Goal: Transaction & Acquisition: Download file/media

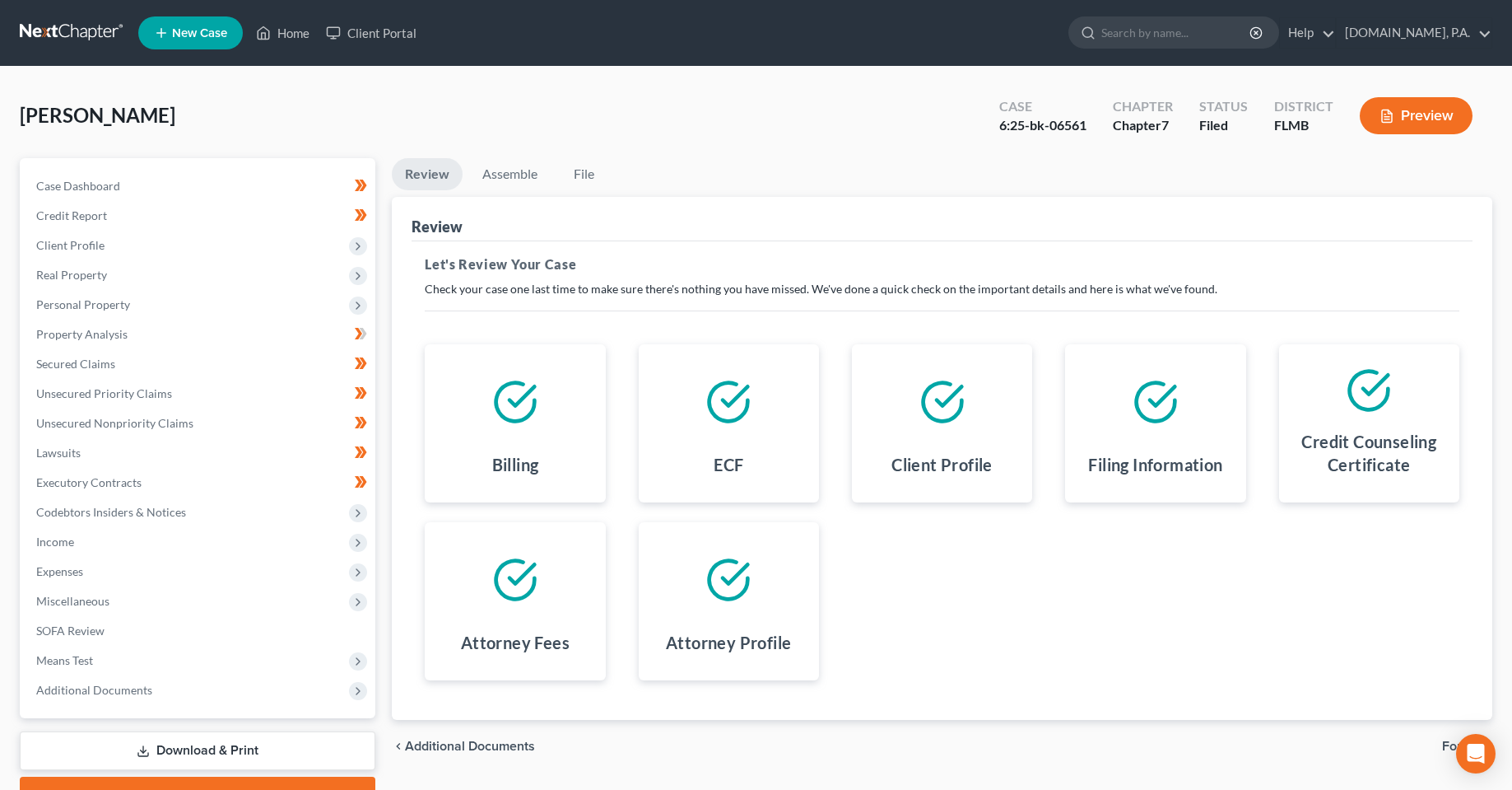
click at [854, 640] on div "Billing ECF Client Profile Filing Information Credit Counseling Certificate Att…" at bounding box center [942, 511] width 1068 height 376
click at [298, 30] on link "Home" at bounding box center [282, 33] width 70 height 30
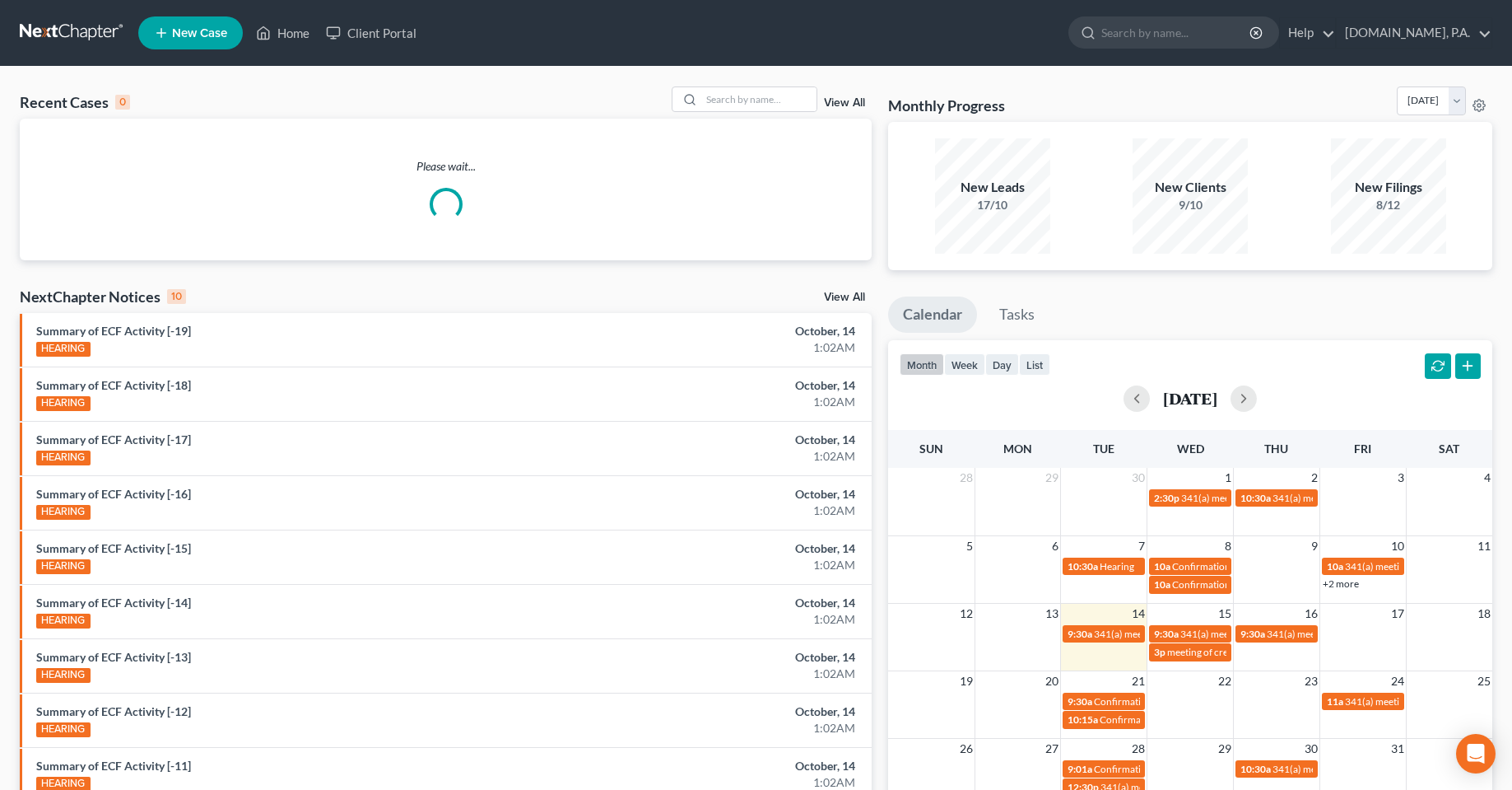
click at [754, 85] on div "Recent Cases 0 View All Please wait... NextChapter Notices 10 View All Summary …" at bounding box center [756, 494] width 1512 height 854
click at [759, 103] on input "search" at bounding box center [759, 99] width 115 height 24
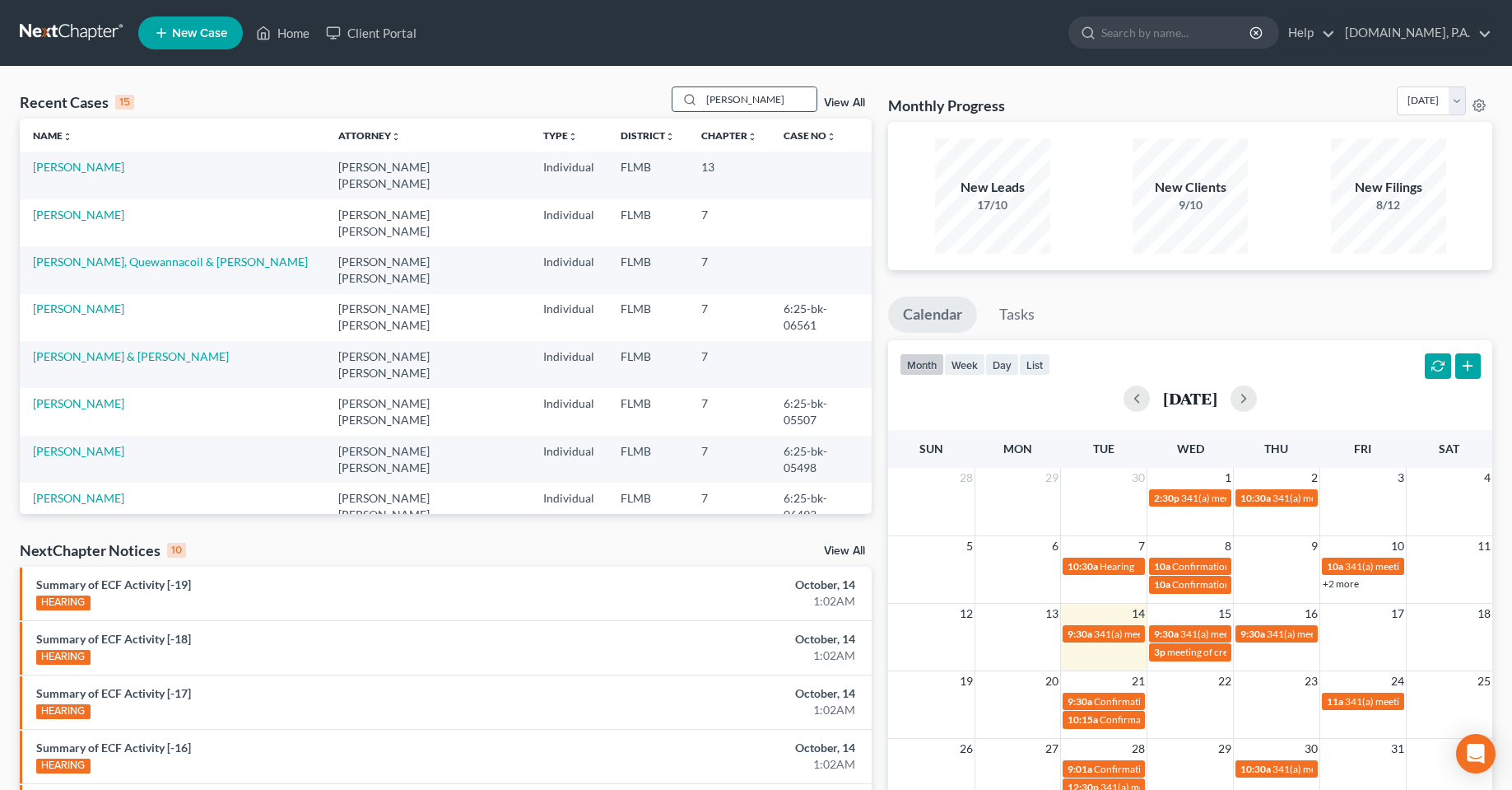
type input "[PERSON_NAME]"
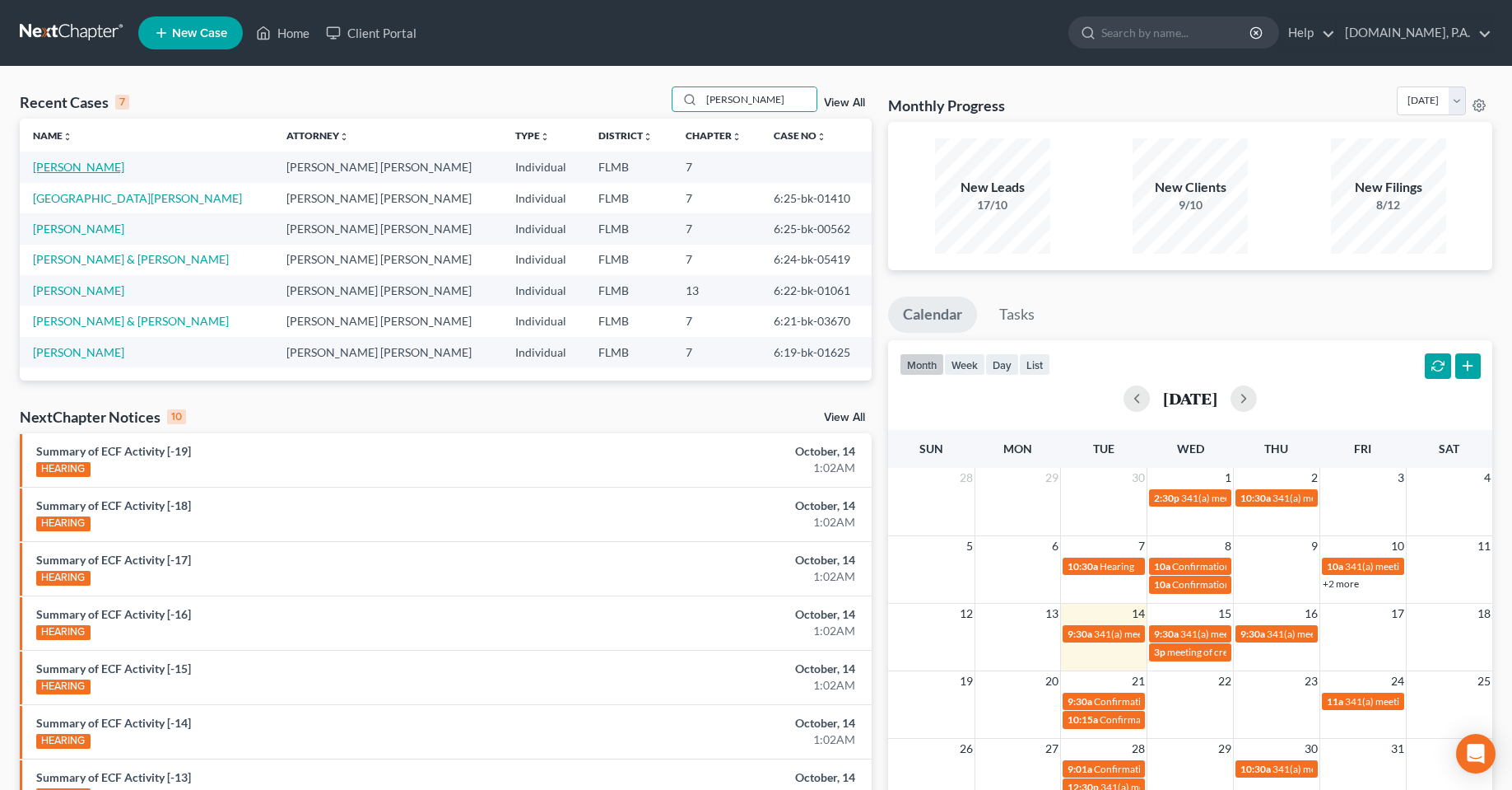
click at [93, 165] on link "[PERSON_NAME]" at bounding box center [78, 167] width 91 height 14
select select "3"
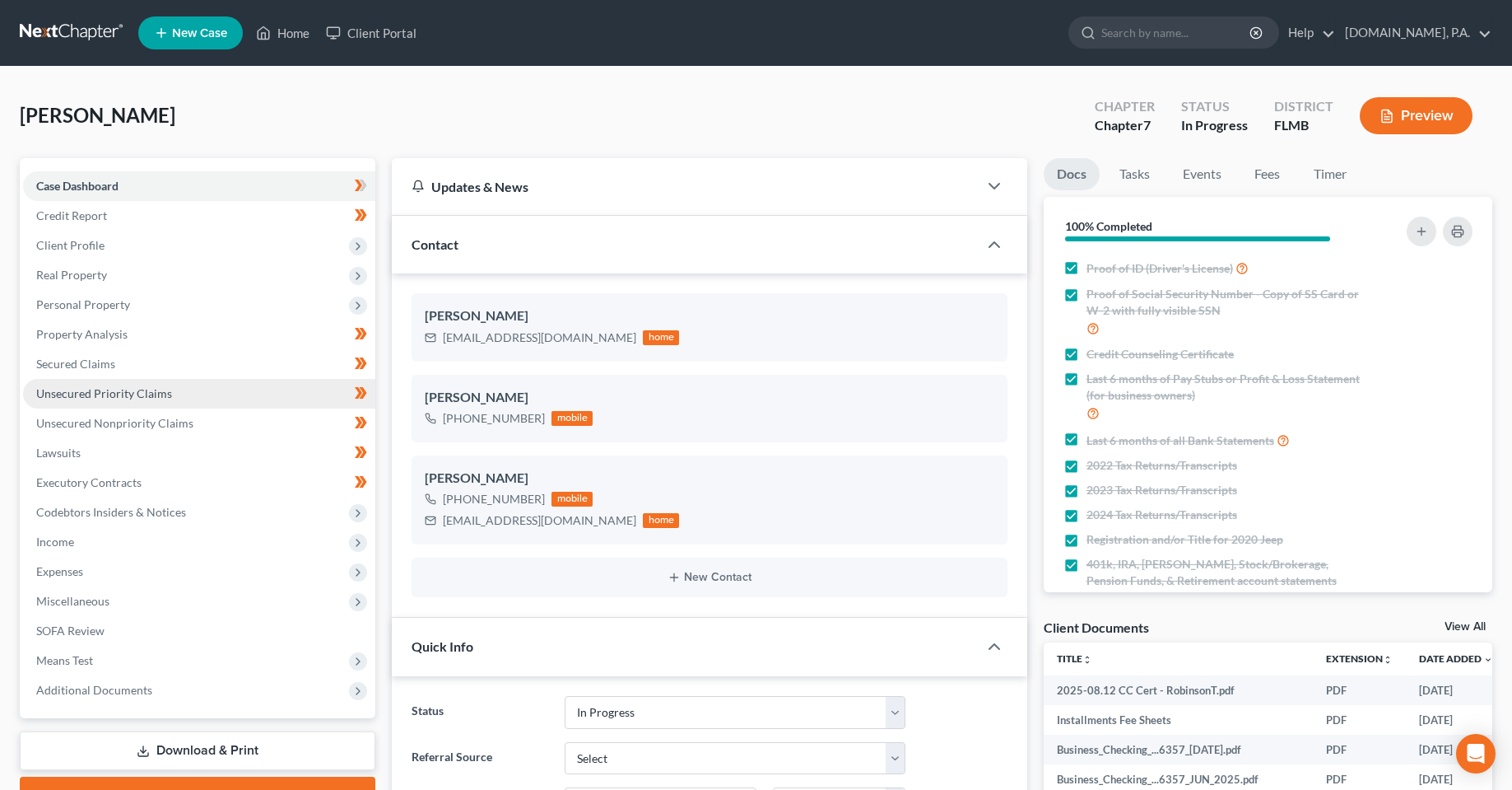
click at [87, 388] on span "Unsecured Priority Claims" at bounding box center [104, 394] width 136 height 14
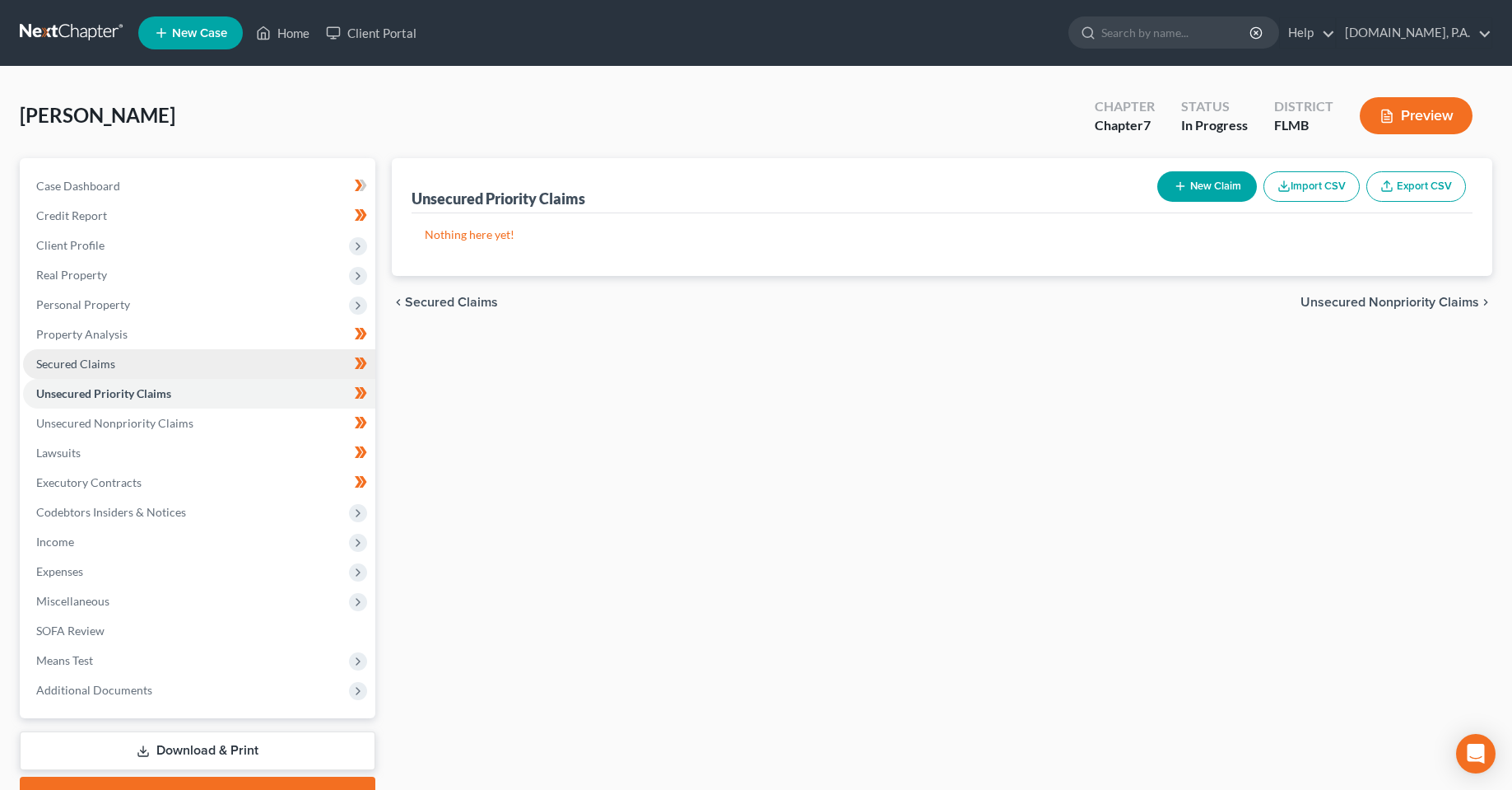
click at [68, 359] on span "Secured Claims" at bounding box center [76, 364] width 79 height 14
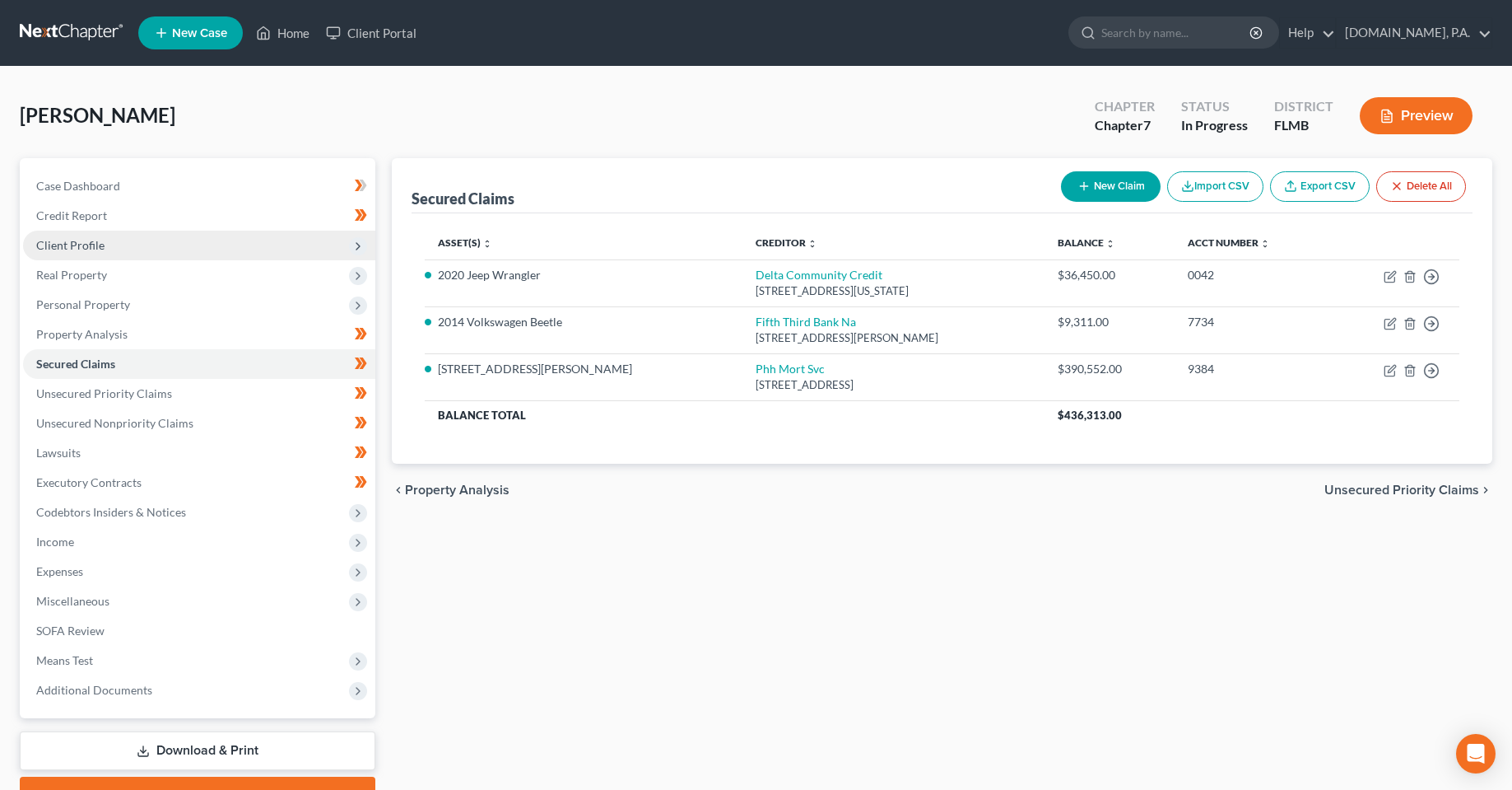
click at [94, 242] on span "Client Profile" at bounding box center [70, 245] width 68 height 14
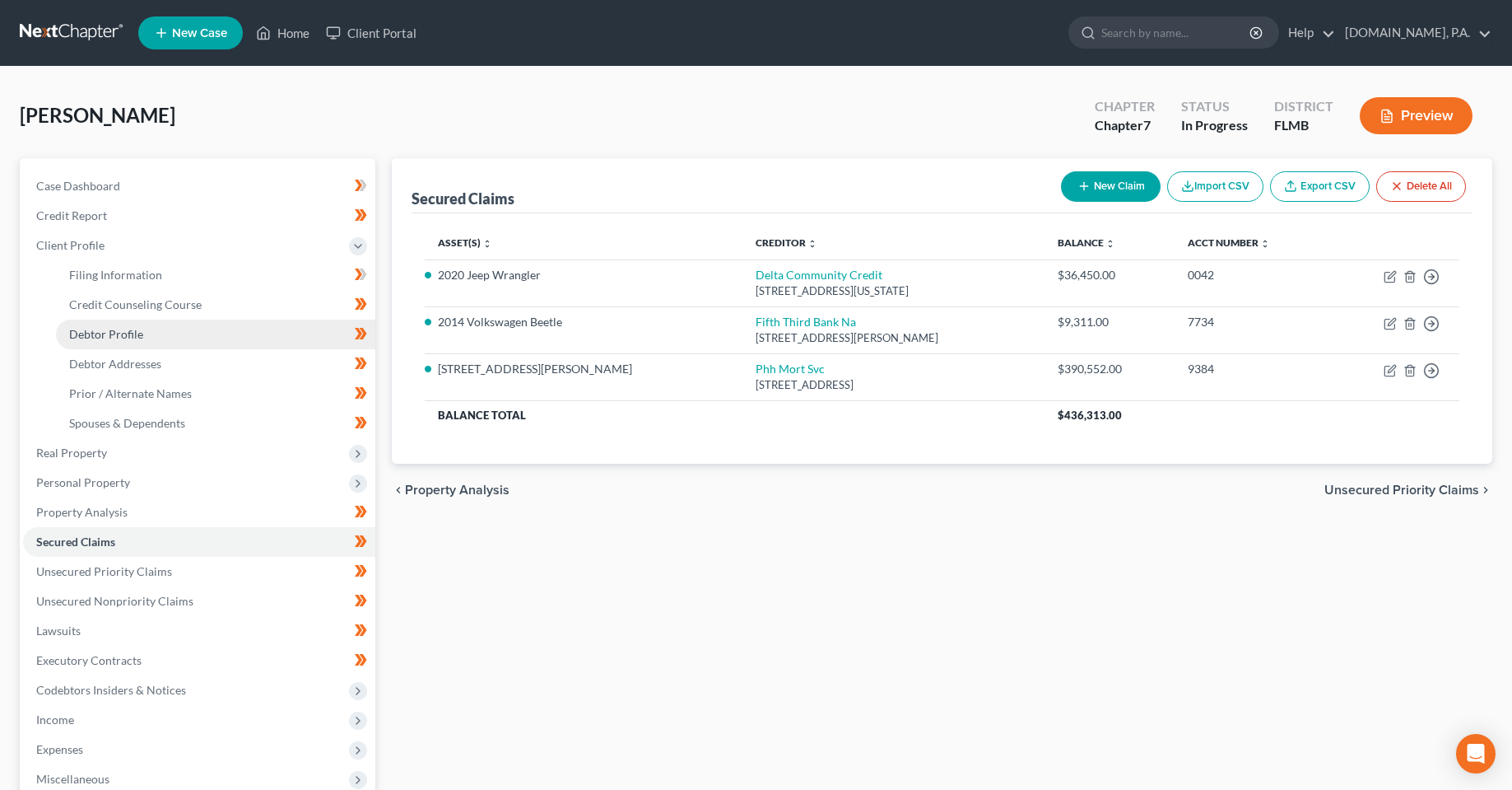
click at [130, 335] on span "Debtor Profile" at bounding box center [106, 334] width 74 height 14
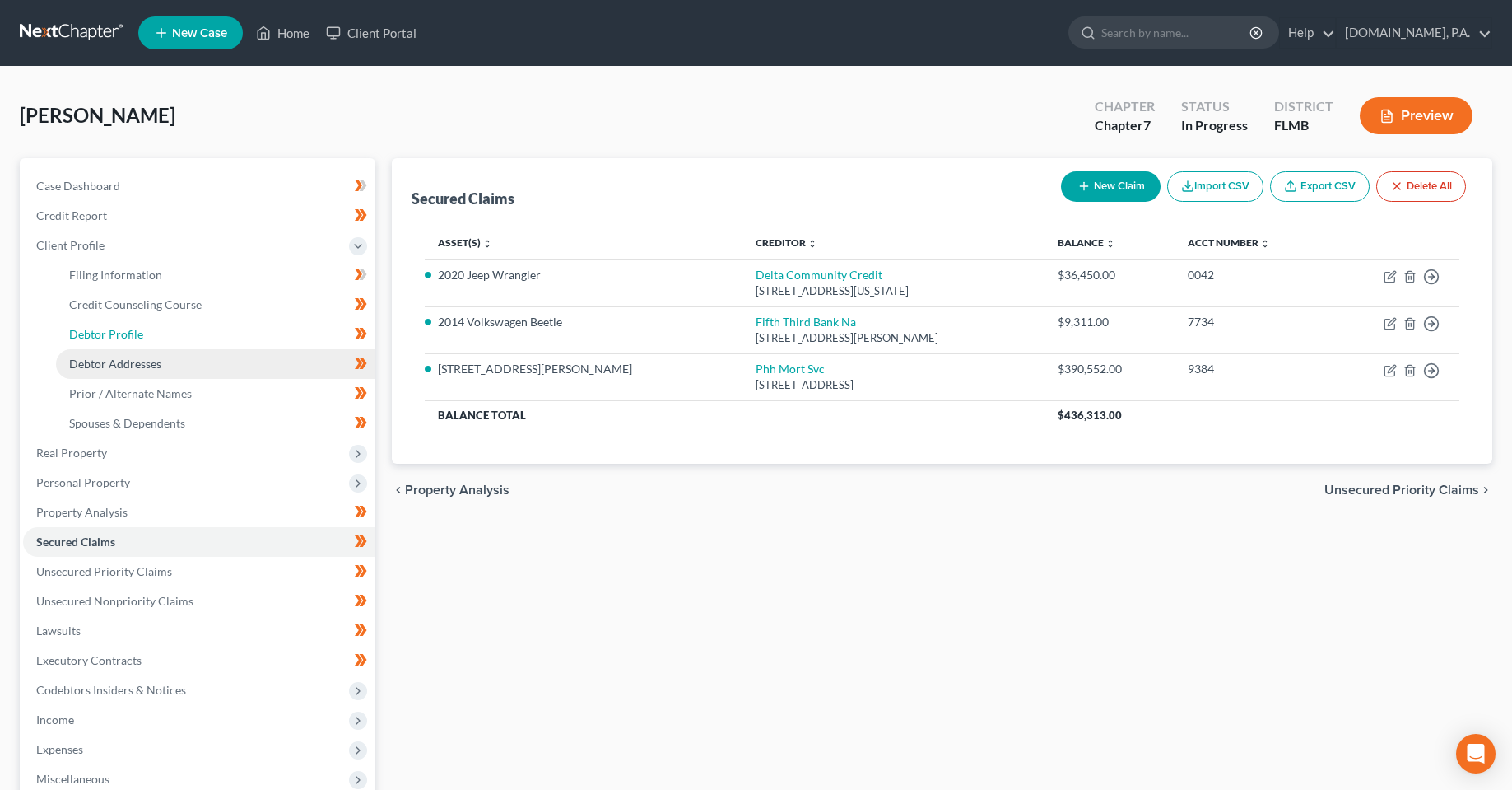
select select "0"
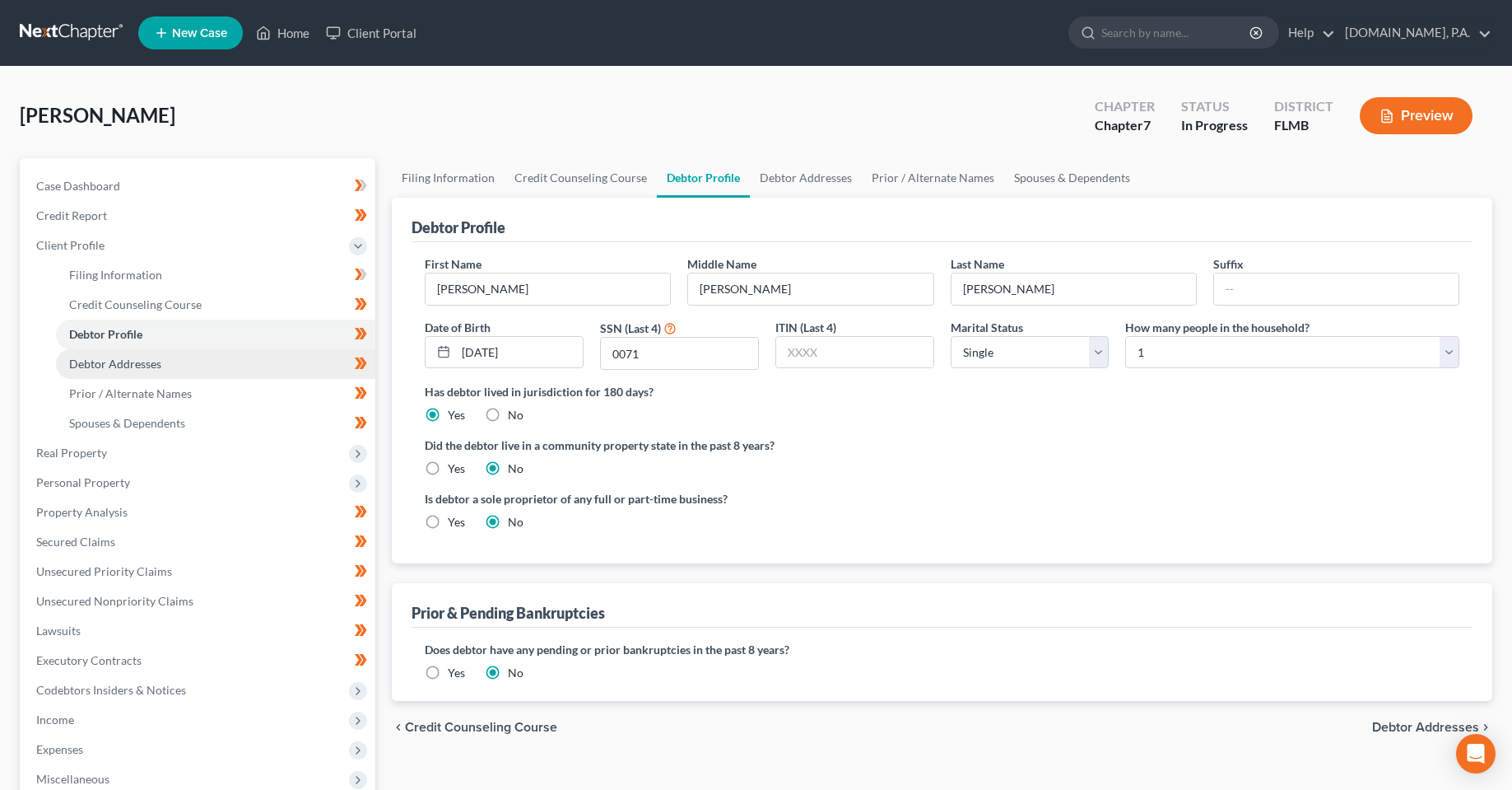
click at [131, 370] on span "Debtor Addresses" at bounding box center [115, 364] width 92 height 14
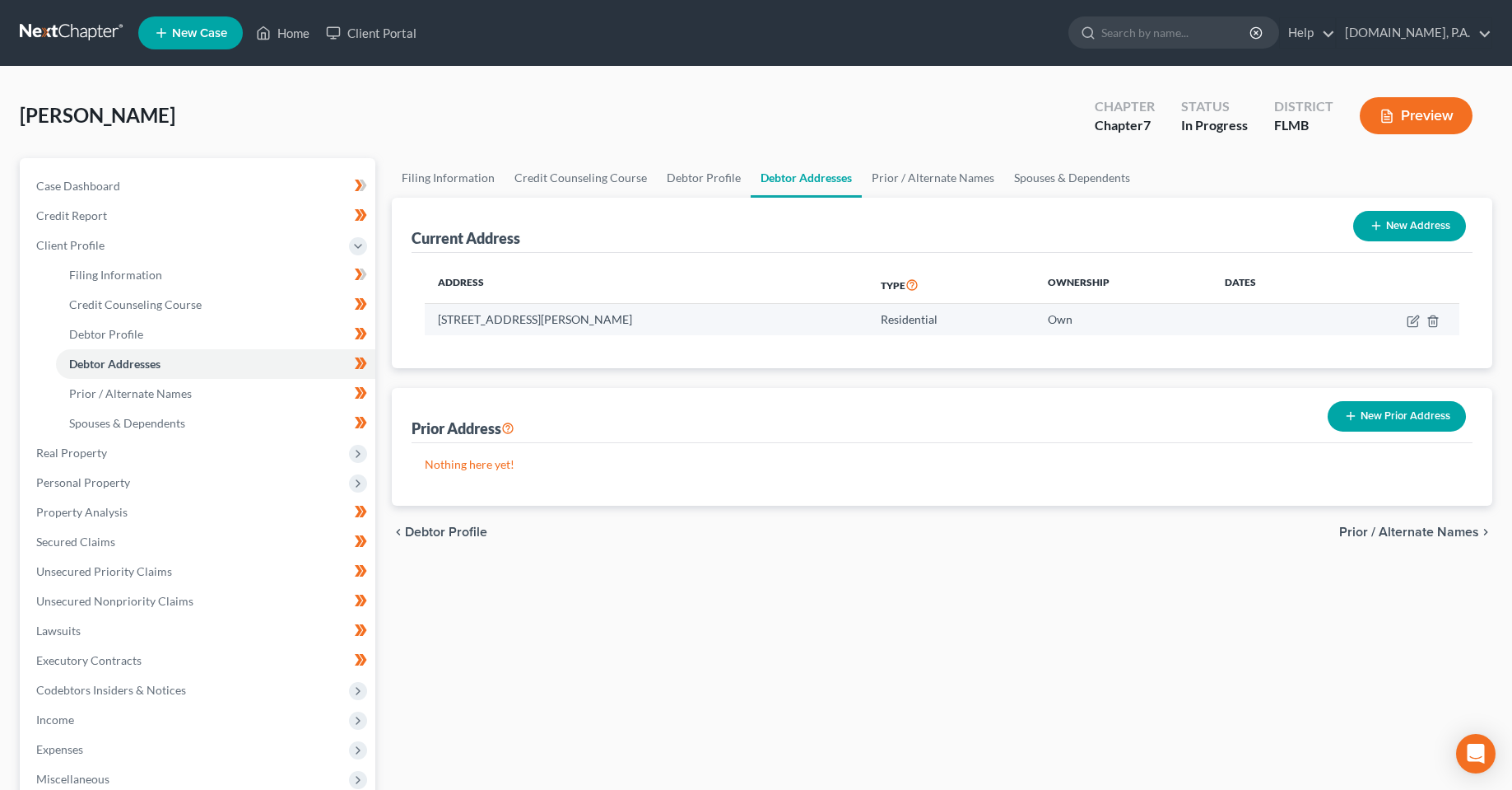
drag, startPoint x: 637, startPoint y: 321, endPoint x: 434, endPoint y: 320, distance: 203.0
click at [434, 320] on td "[STREET_ADDRESS][PERSON_NAME]" at bounding box center [646, 320] width 443 height 32
copy td "[STREET_ADDRESS][PERSON_NAME]"
drag, startPoint x: 620, startPoint y: 690, endPoint x: 506, endPoint y: 663, distance: 117.2
click at [616, 690] on div "Filing Information Credit Counseling Course Debtor Profile Debtor Addresses Pri…" at bounding box center [941, 575] width 1117 height 833
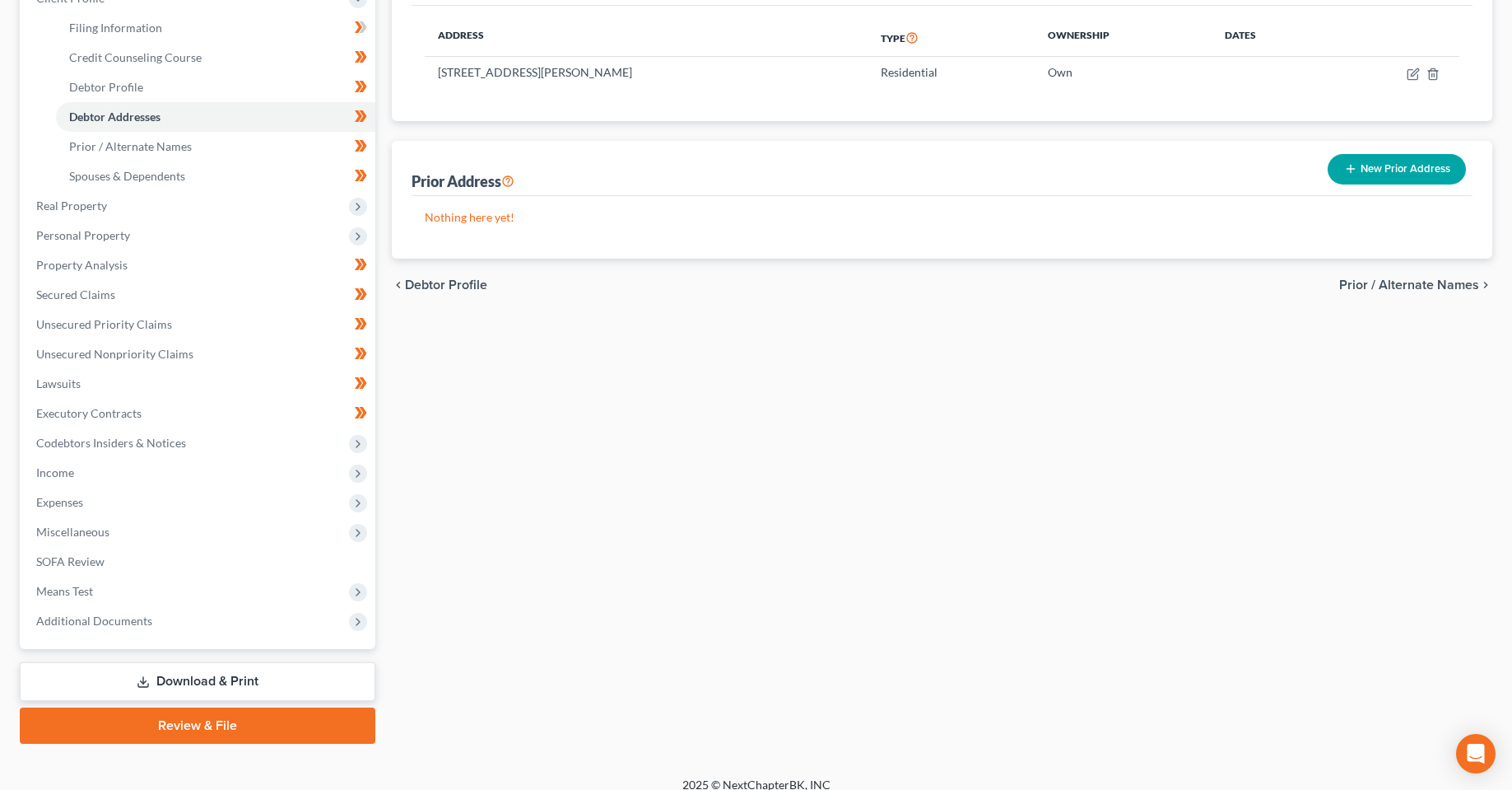
scroll to position [264, 0]
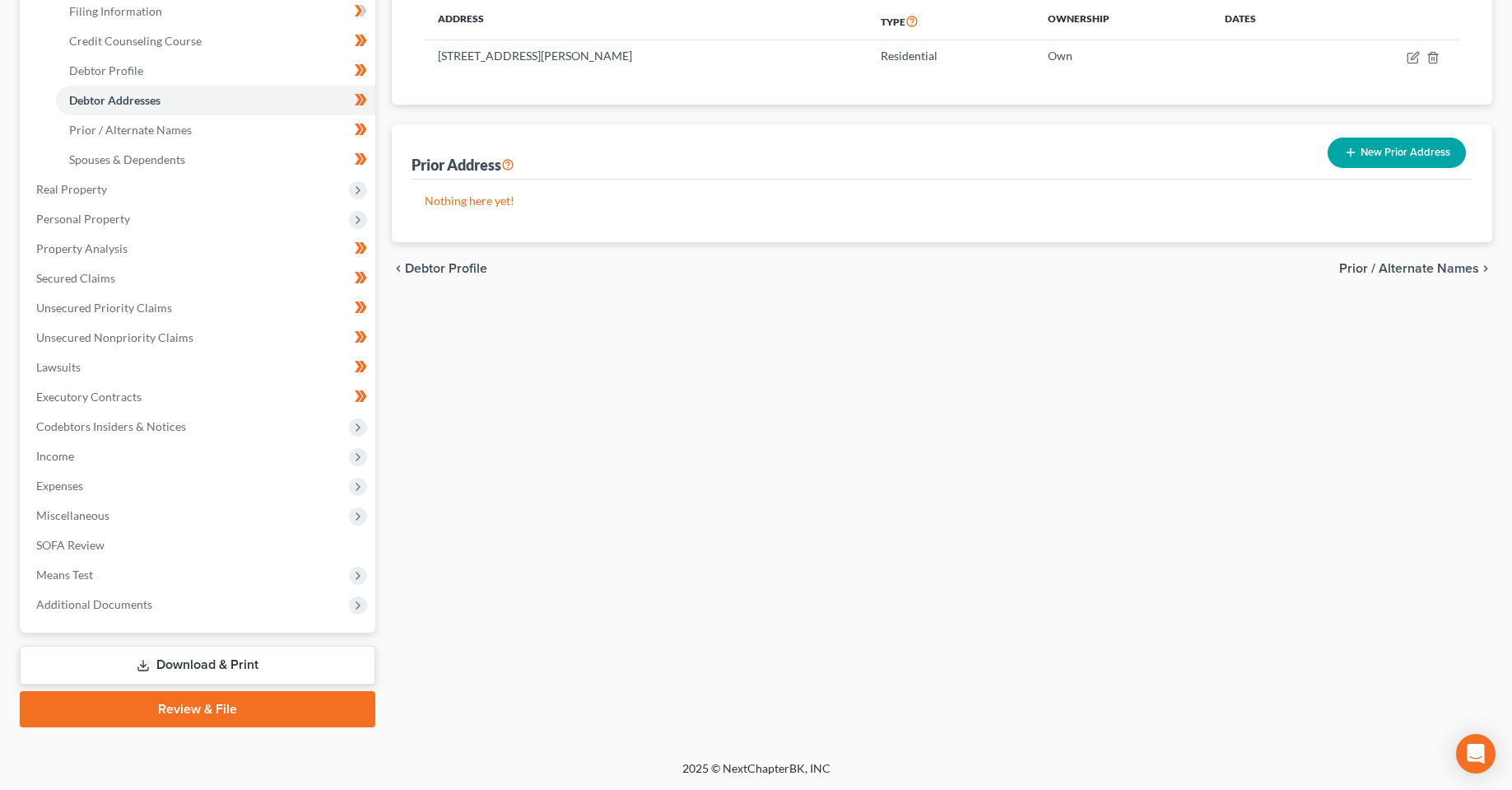
click at [565, 608] on div "Filing Information Credit Counseling Course Debtor Profile Debtor Addresses Pri…" at bounding box center [941, 311] width 1117 height 833
click at [119, 606] on span "Additional Documents" at bounding box center [94, 604] width 116 height 14
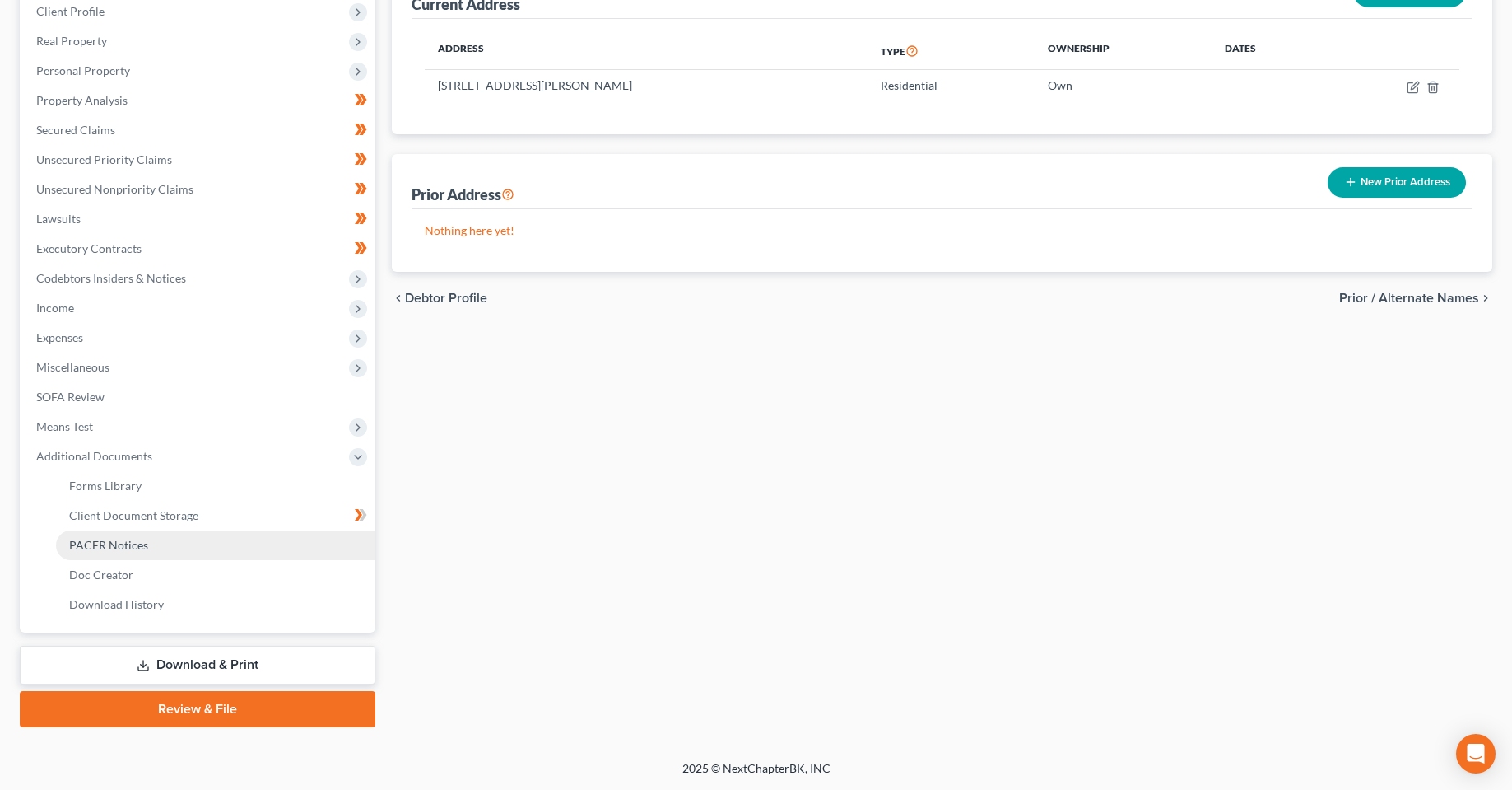
click at [136, 530] on link "PACER Notices" at bounding box center [215, 545] width 319 height 30
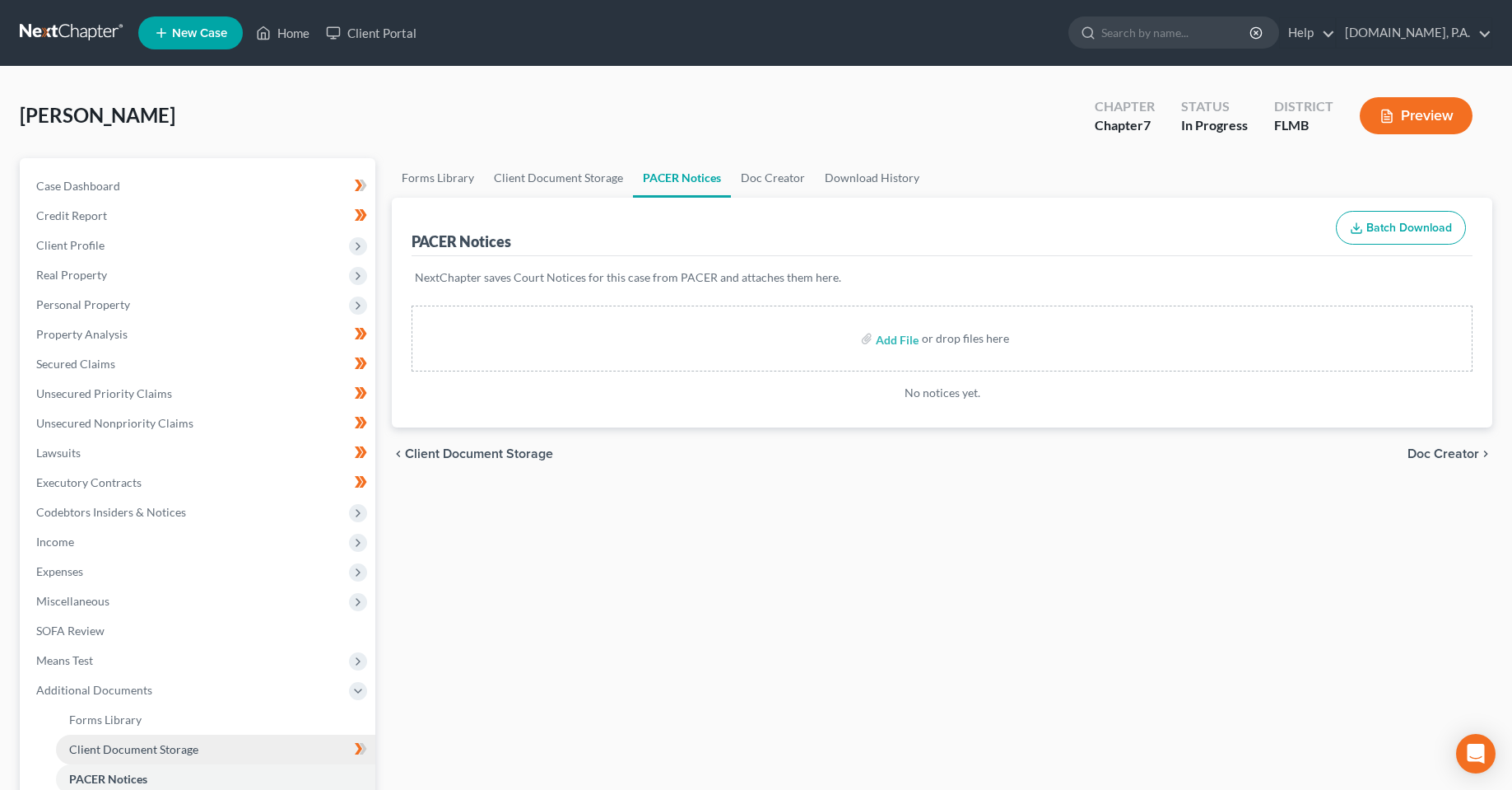
click at [153, 748] on span "Client Document Storage" at bounding box center [134, 749] width 129 height 14
select select "4"
select select "9"
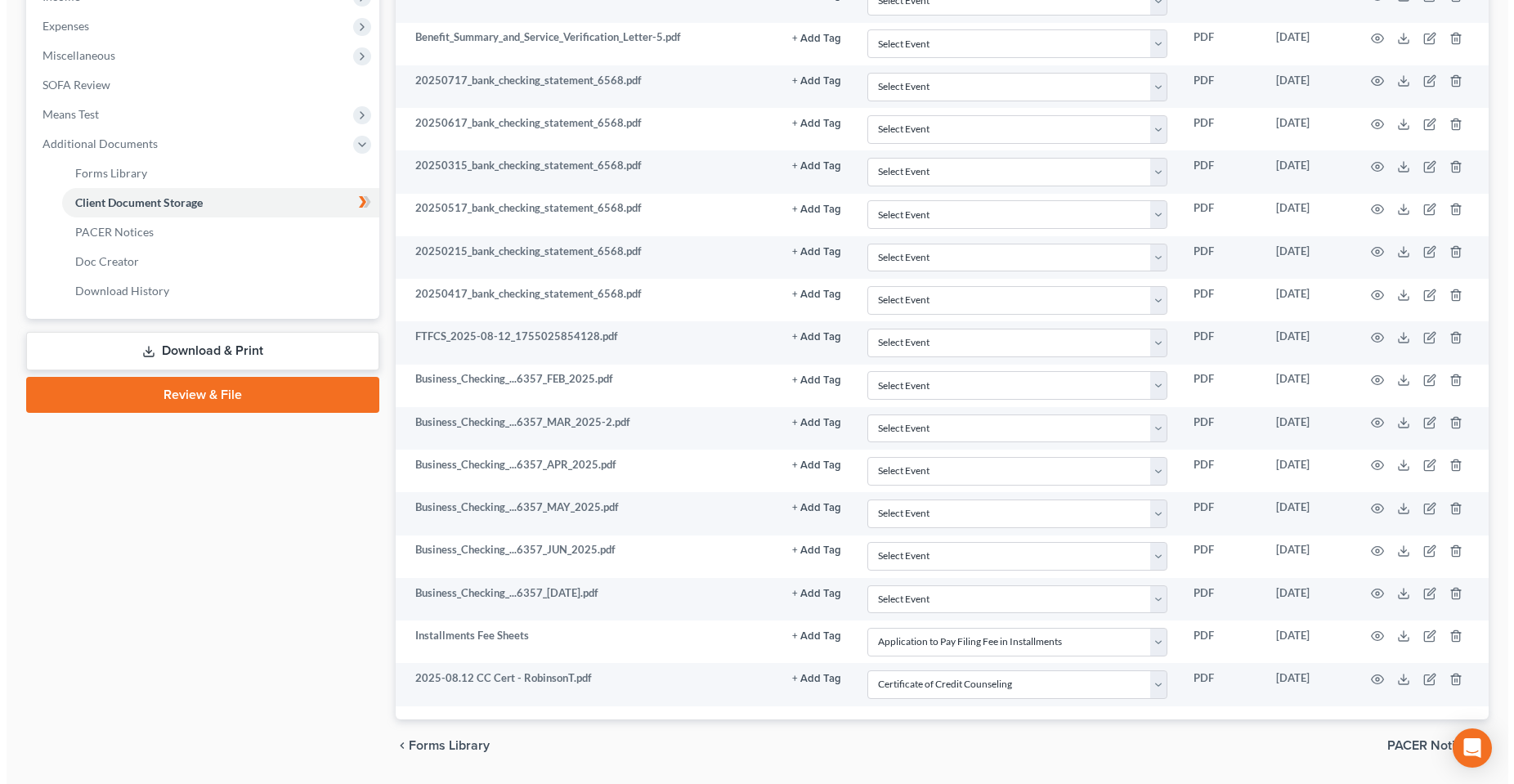
scroll to position [591, 0]
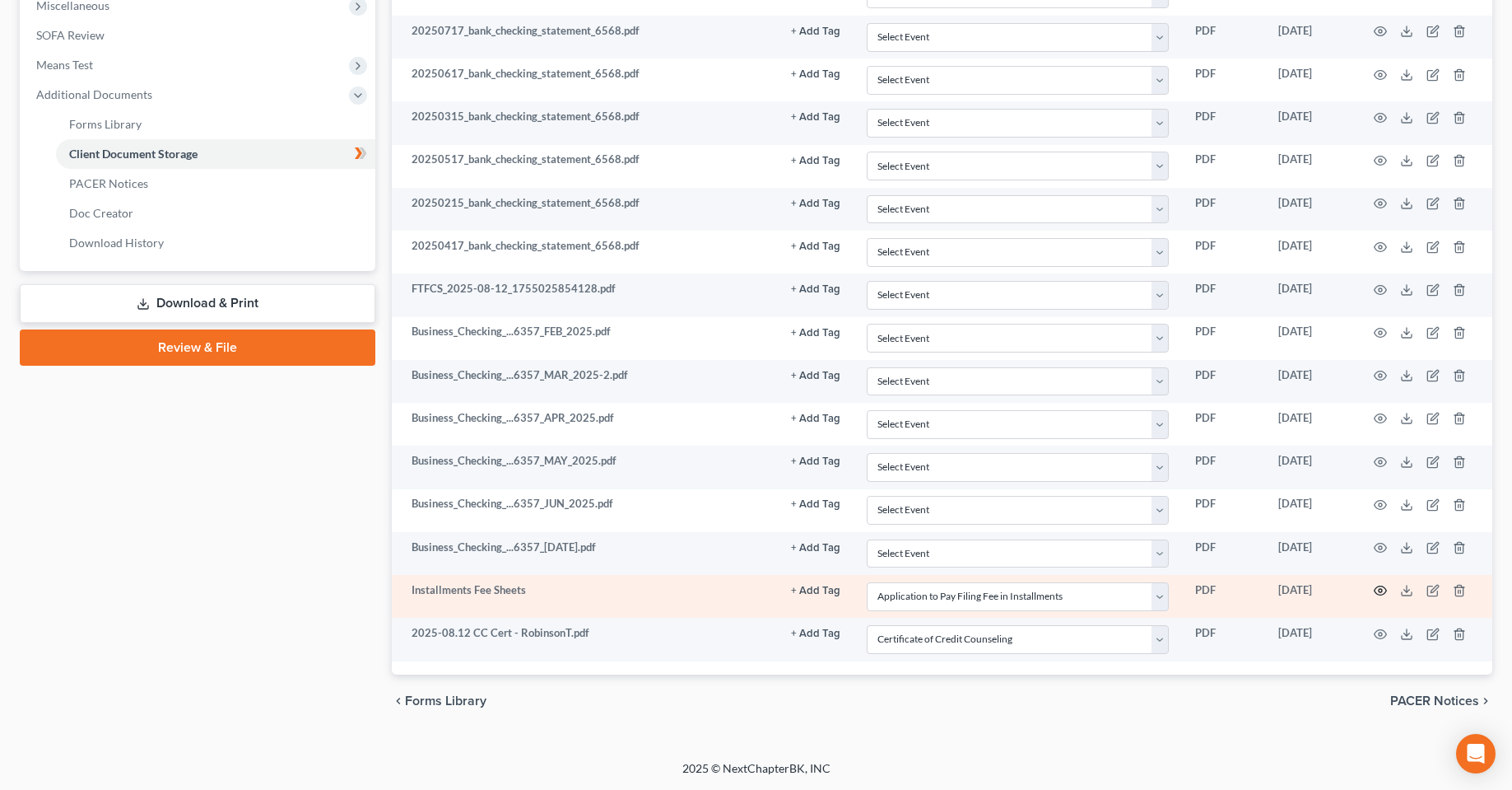
click at [1379, 592] on circle "button" at bounding box center [1380, 590] width 3 height 3
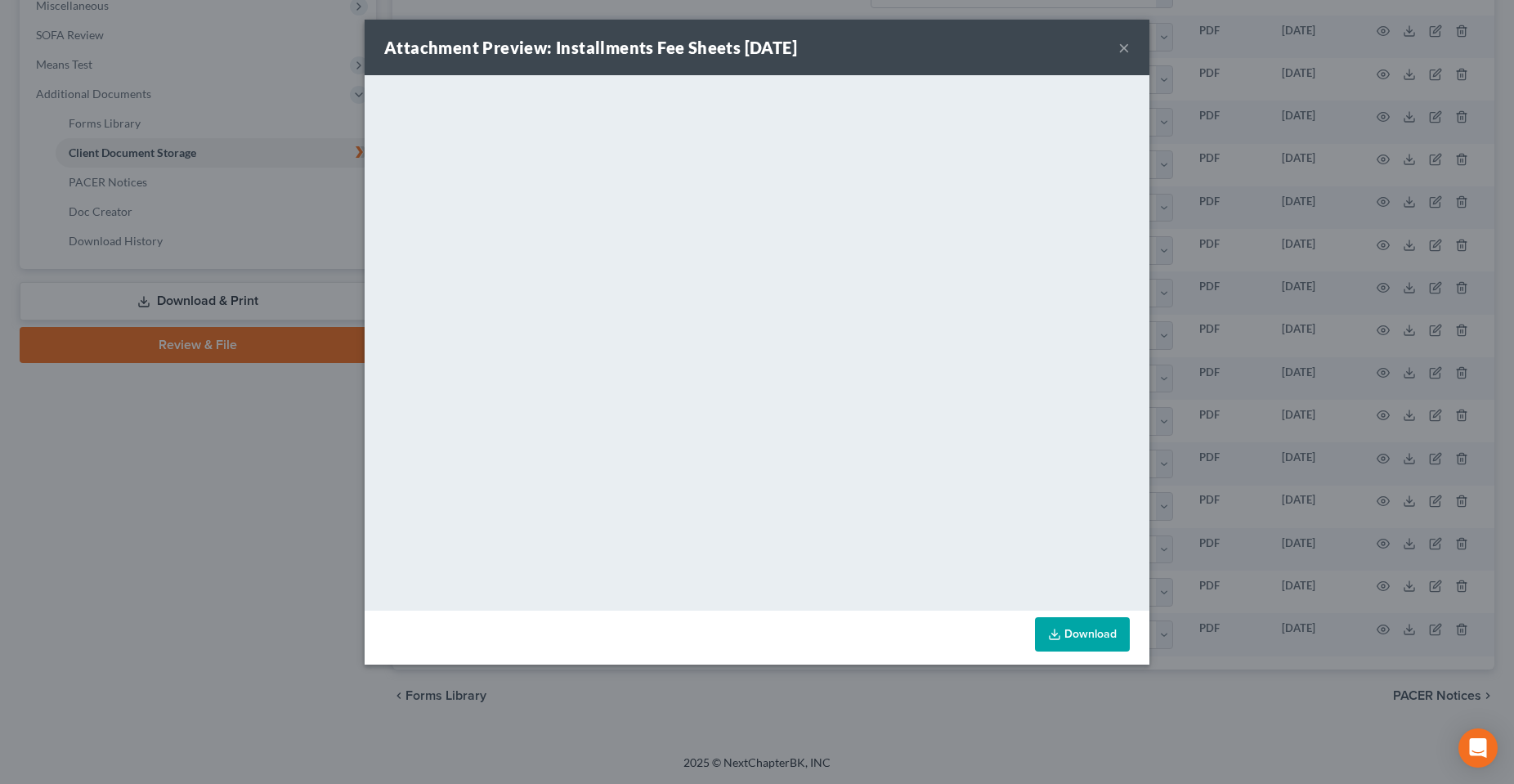
click at [1127, 48] on button "×" at bounding box center [1124, 47] width 12 height 20
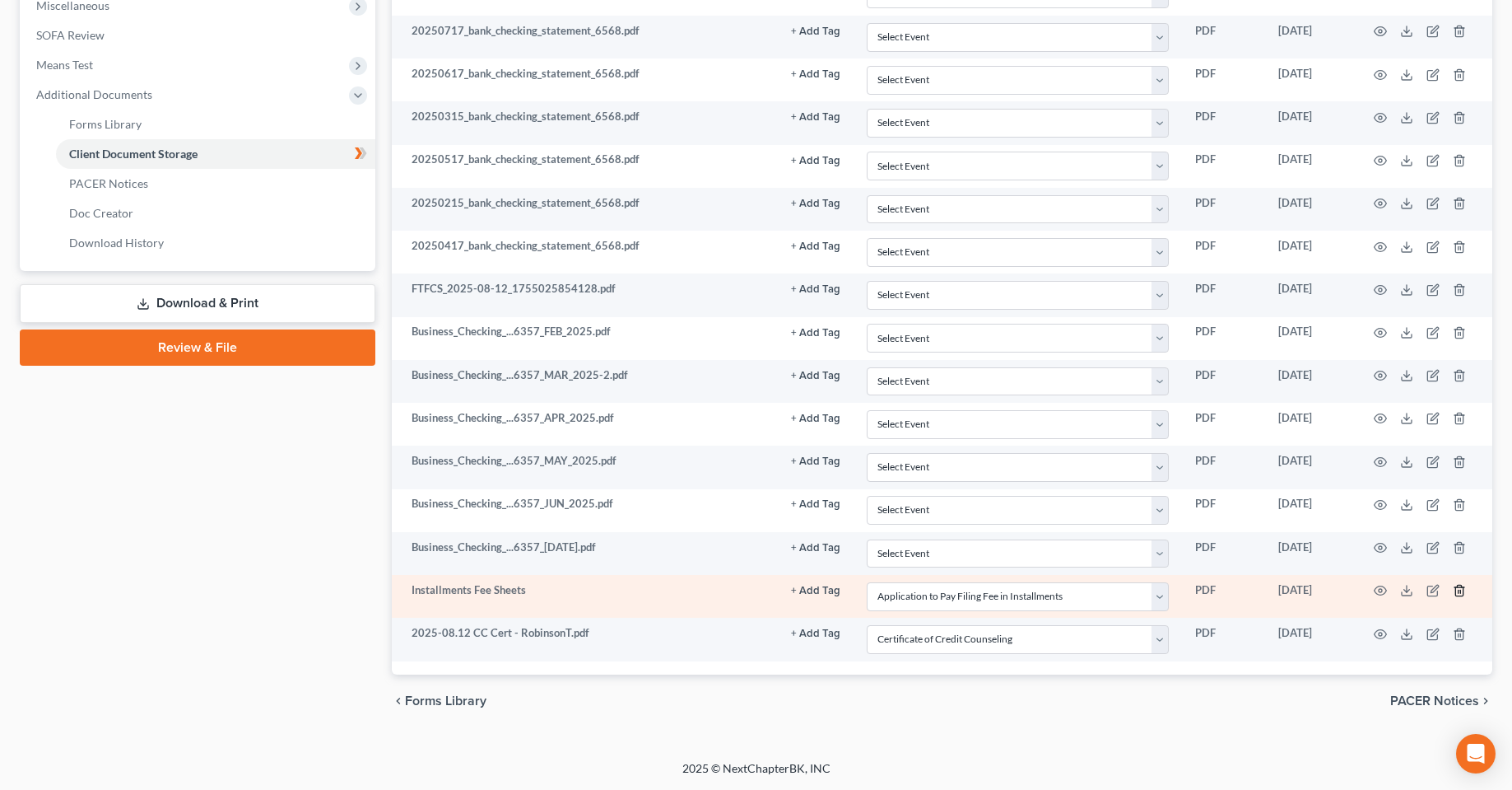
click at [1458, 592] on icon "button" at bounding box center [1458, 590] width 13 height 13
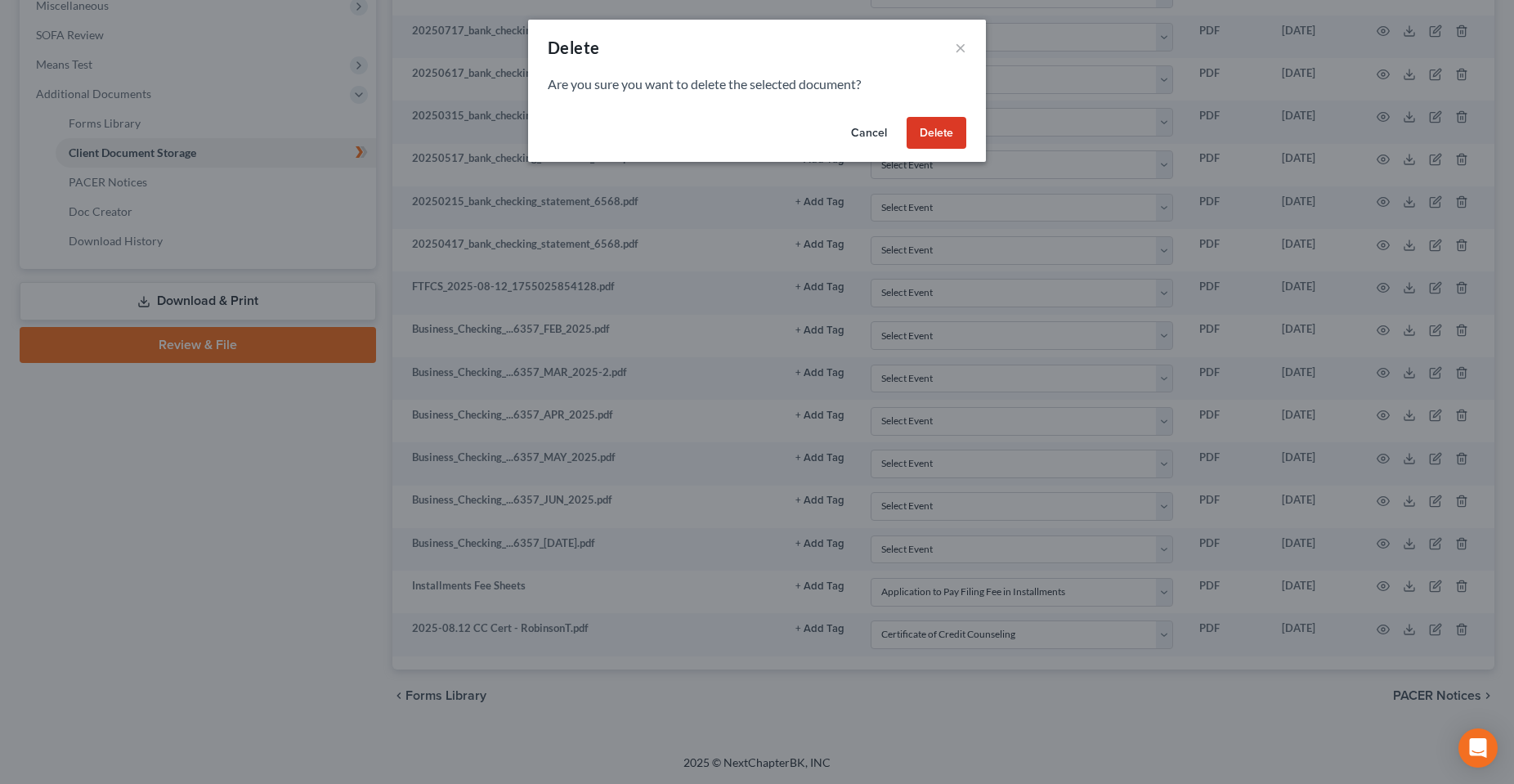
click at [919, 140] on button "Delete" at bounding box center [936, 133] width 60 height 32
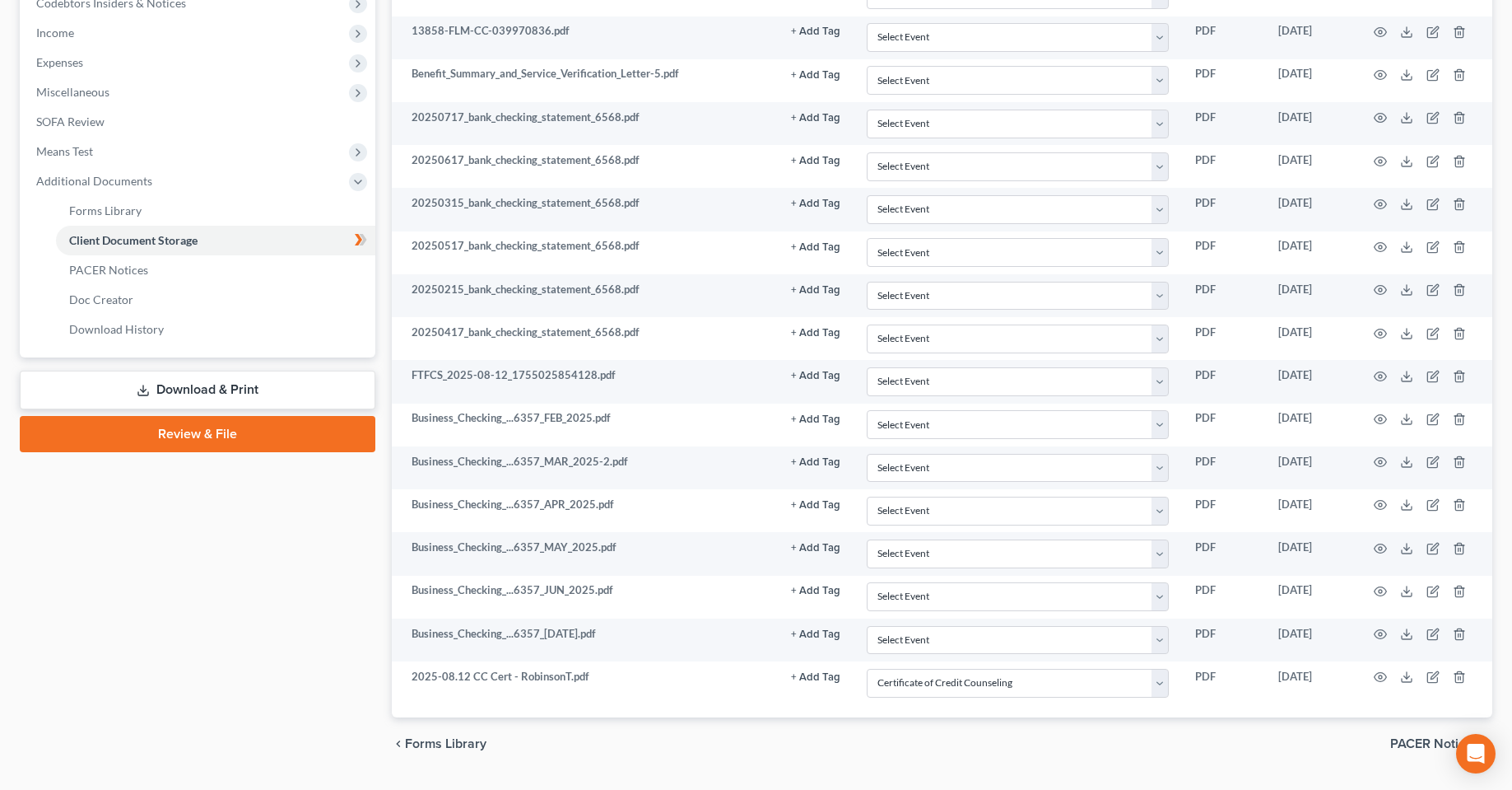
scroll to position [470, 0]
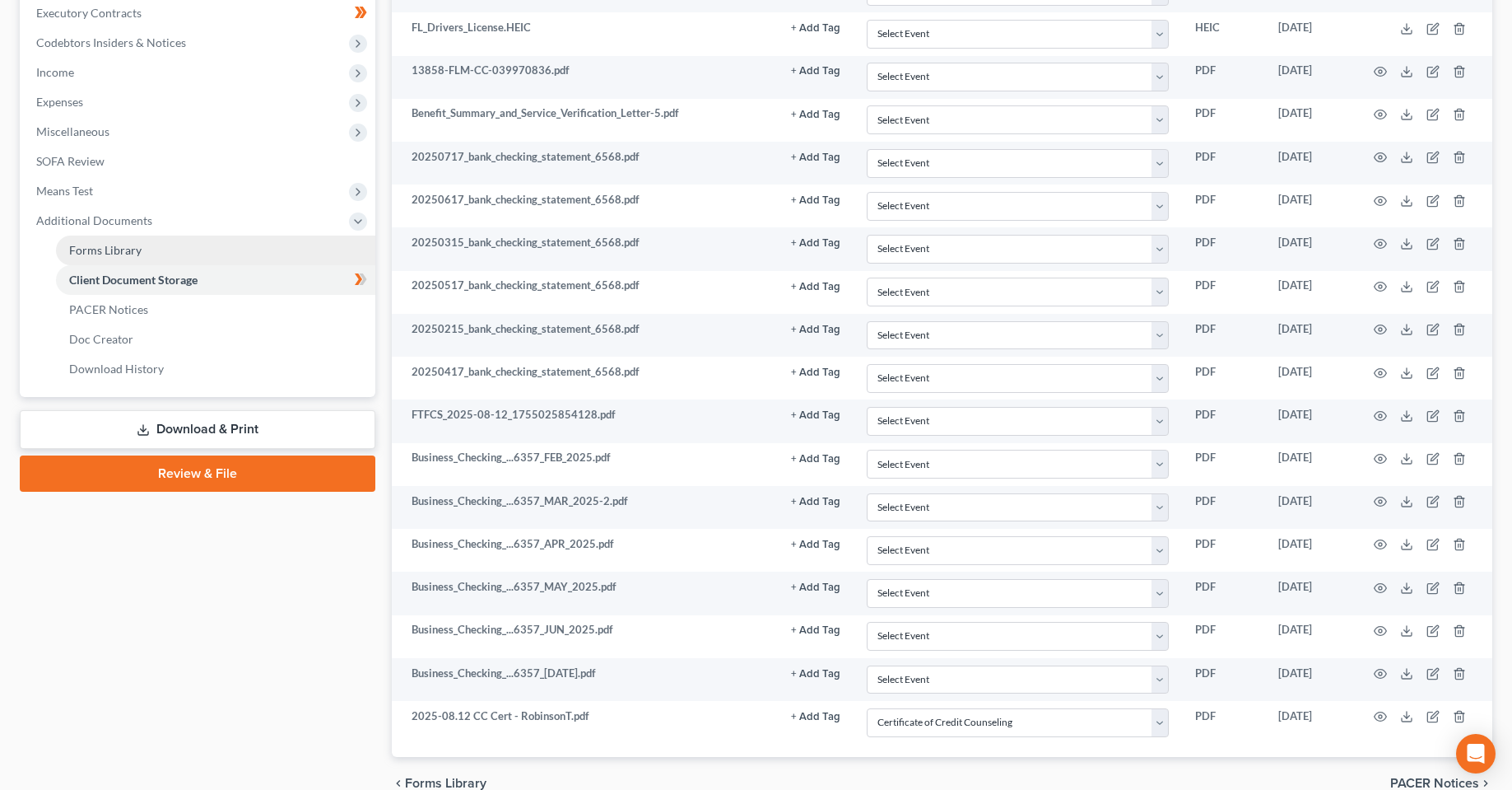
click at [145, 254] on link "Forms Library" at bounding box center [215, 251] width 319 height 30
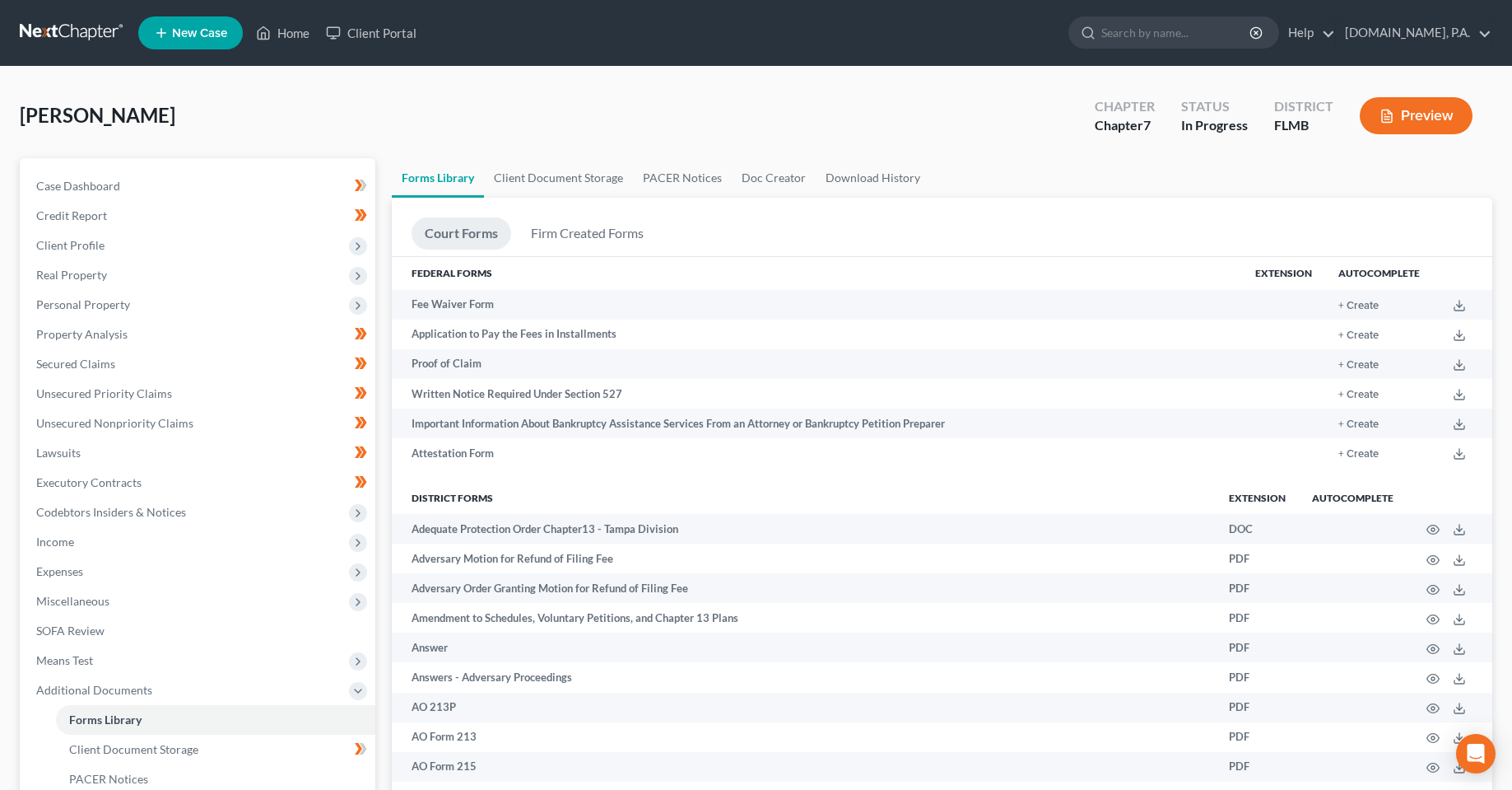
click at [1044, 151] on div "[PERSON_NAME] Upgraded Chapter Chapter 7 Status In [GEOGRAPHIC_DATA] [GEOGRAPHI…" at bounding box center [756, 122] width 1472 height 71
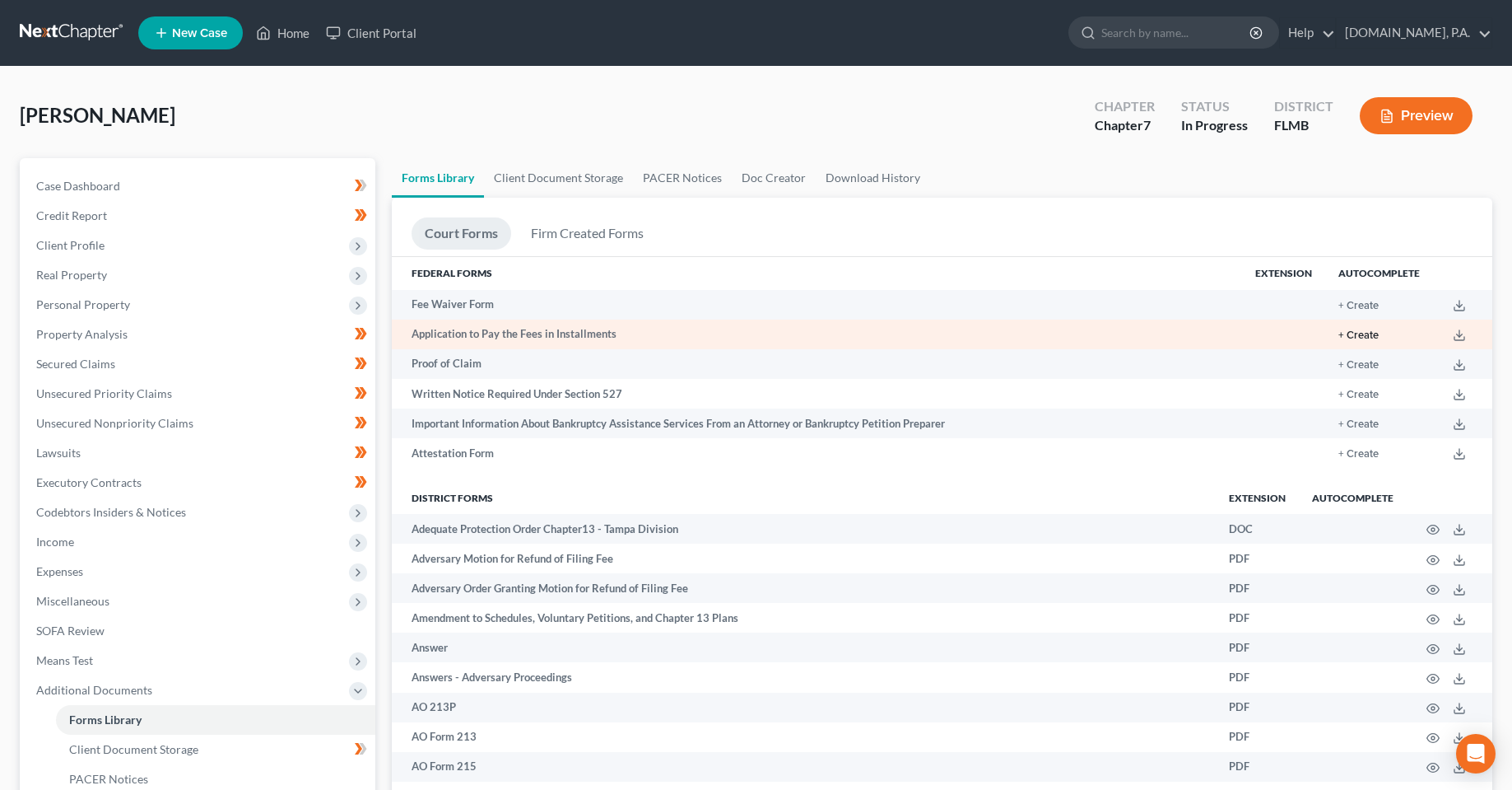
click at [1349, 333] on button "+ Create" at bounding box center [1358, 335] width 41 height 11
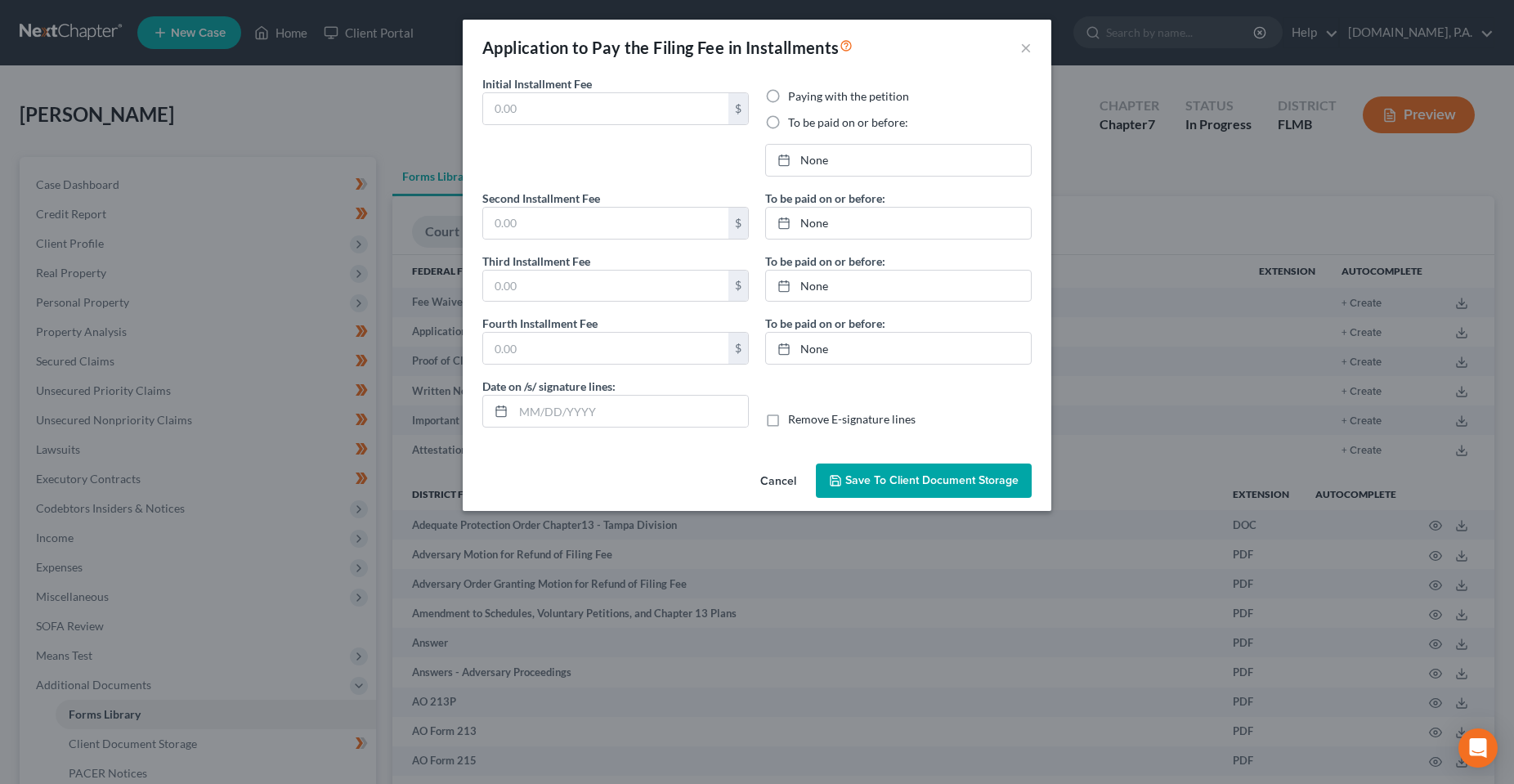
type input "76.00"
radio input "true"
type input "76.00"
type input "186.00"
type input "0.00"
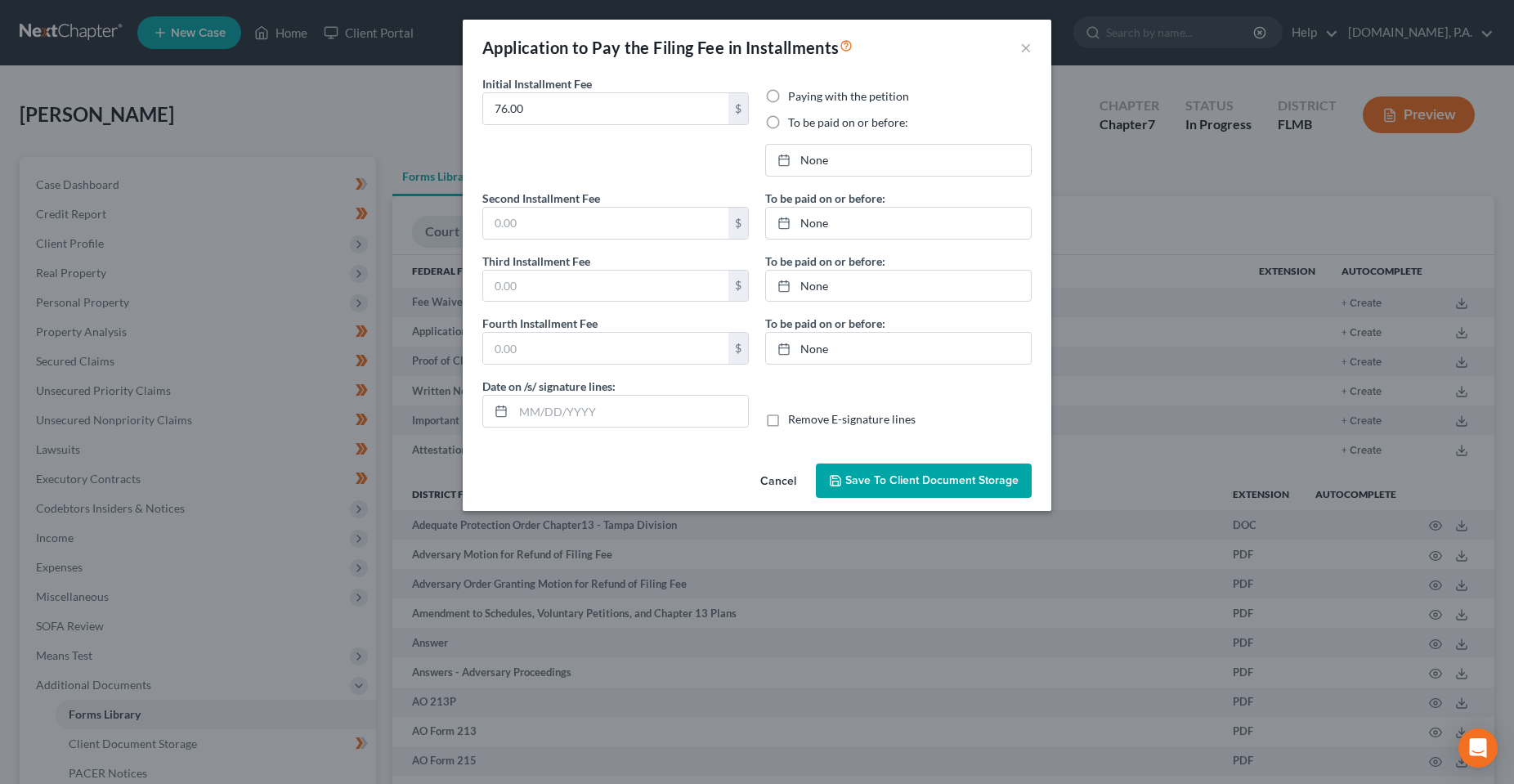
type input "[DATE]"
drag, startPoint x: 663, startPoint y: 487, endPoint x: 683, endPoint y: 471, distance: 25.6
click at [662, 486] on div "Cancel Save to Client Document Storage" at bounding box center [757, 483] width 588 height 54
click at [829, 166] on link "[DATE]" at bounding box center [897, 160] width 265 height 31
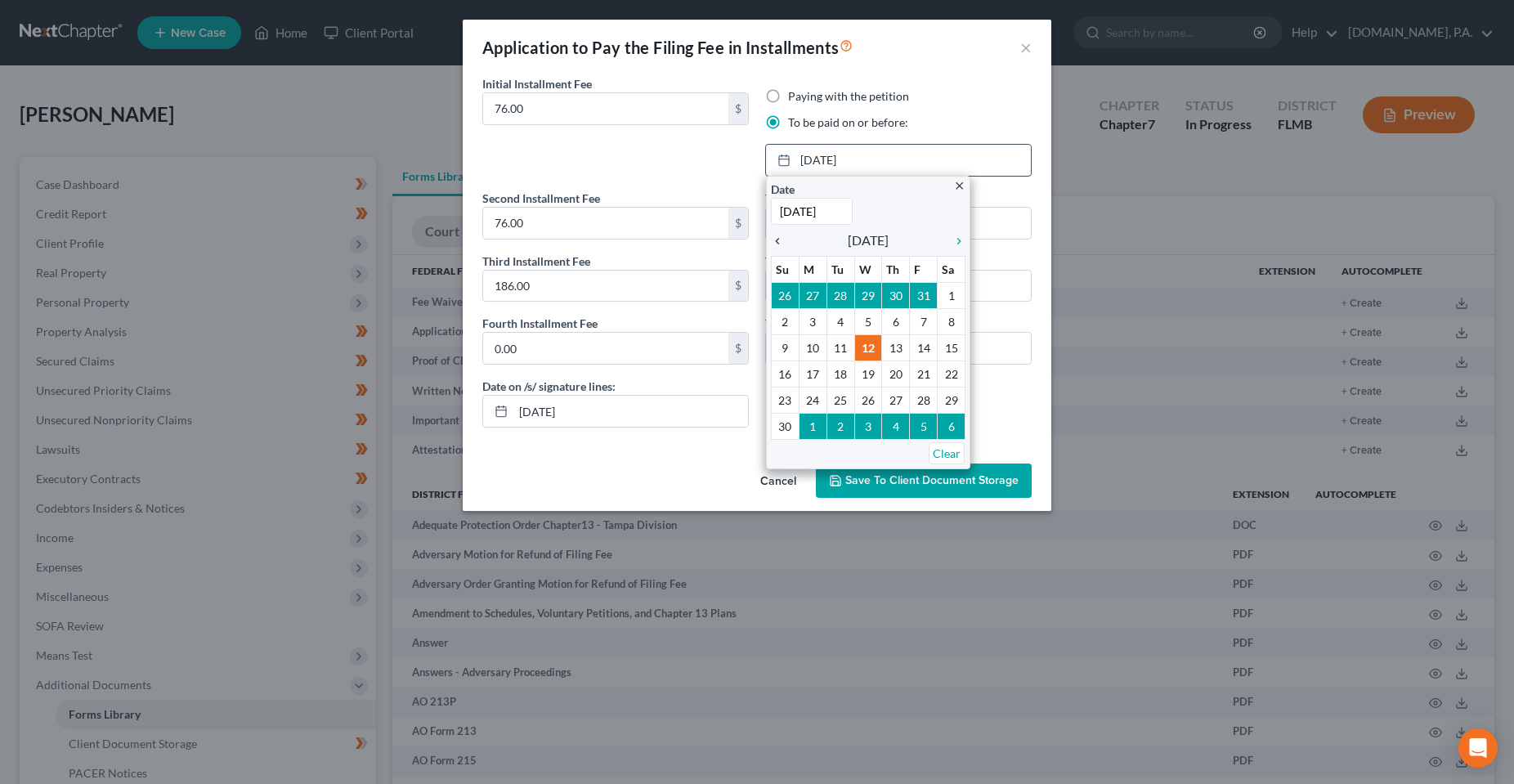
click at [775, 241] on icon "chevron_left" at bounding box center [781, 240] width 22 height 13
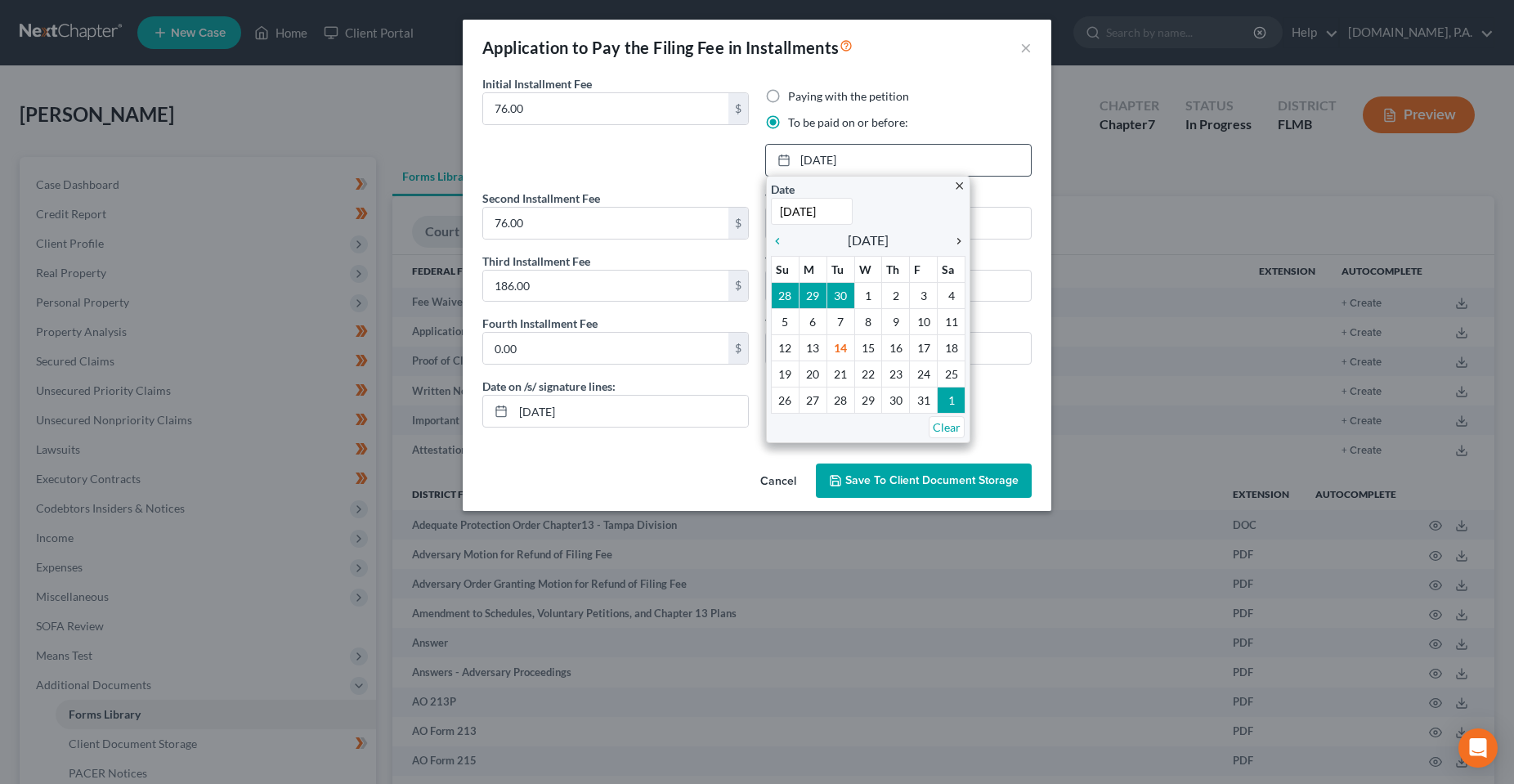
click at [958, 246] on icon "chevron_right" at bounding box center [955, 240] width 22 height 13
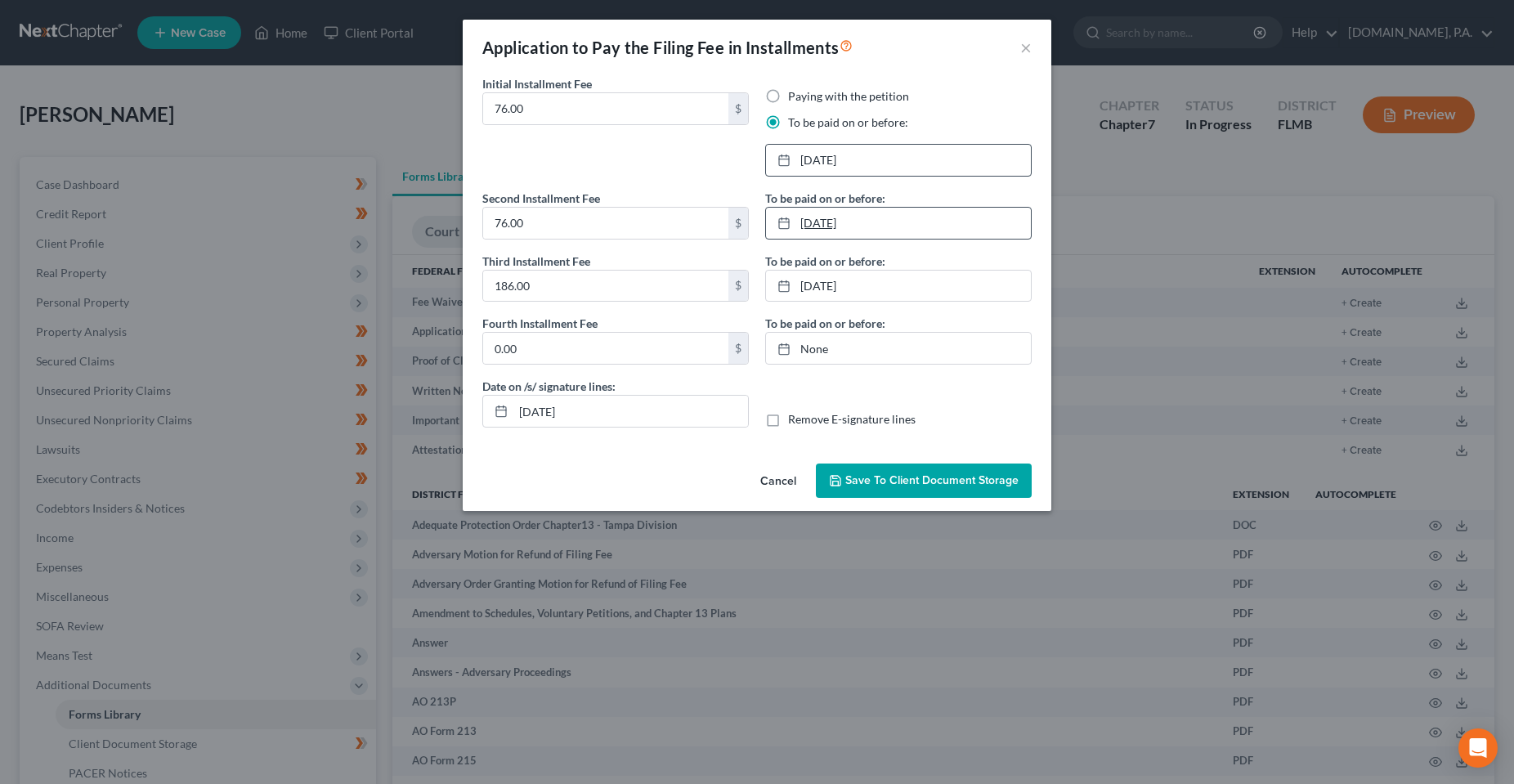
click at [828, 226] on link "[DATE]" at bounding box center [897, 223] width 265 height 31
click at [804, 287] on link "[DATE]" at bounding box center [897, 286] width 265 height 31
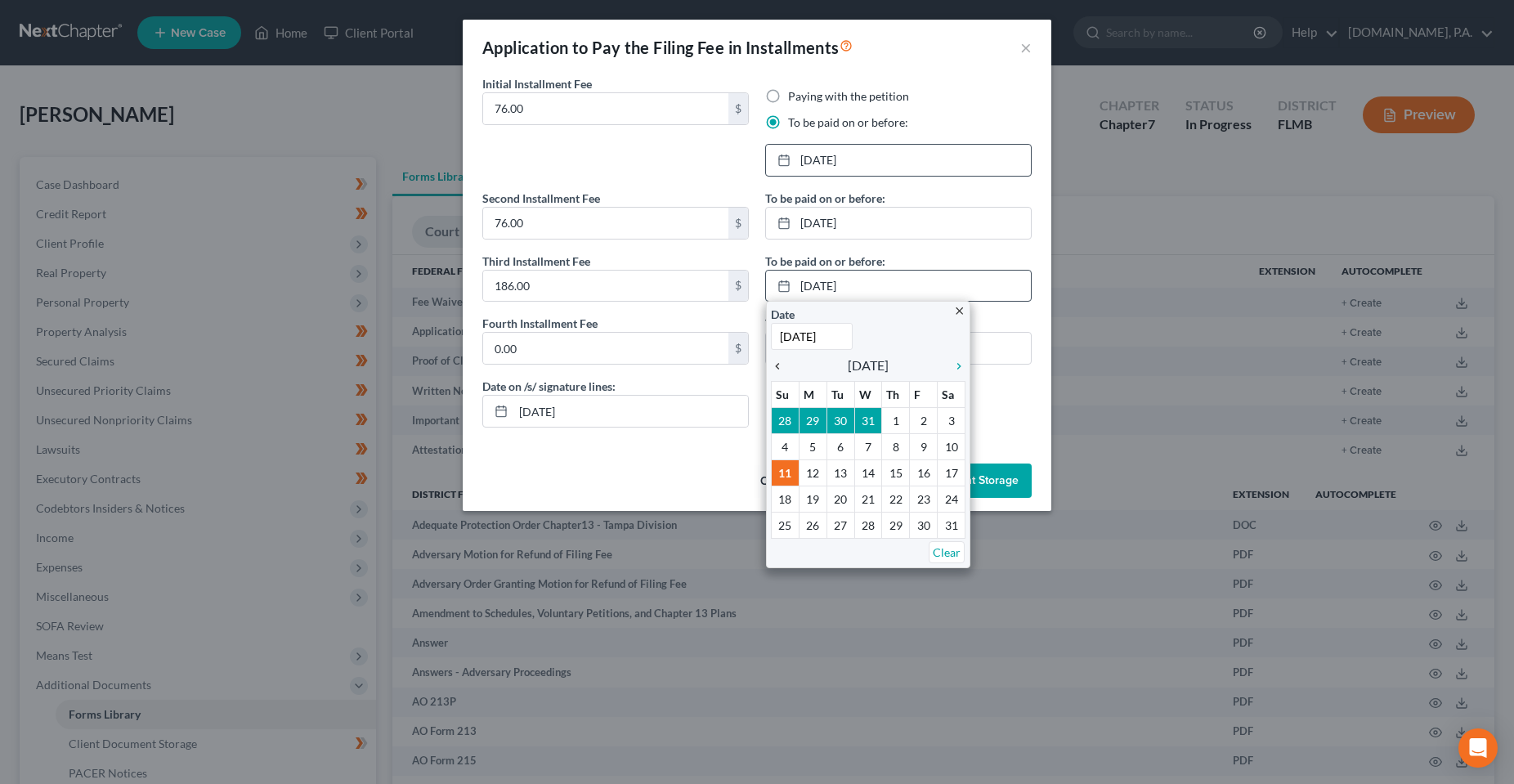
click at [777, 369] on icon "chevron_left" at bounding box center [781, 366] width 22 height 13
click at [957, 368] on icon "chevron_right" at bounding box center [955, 366] width 22 height 13
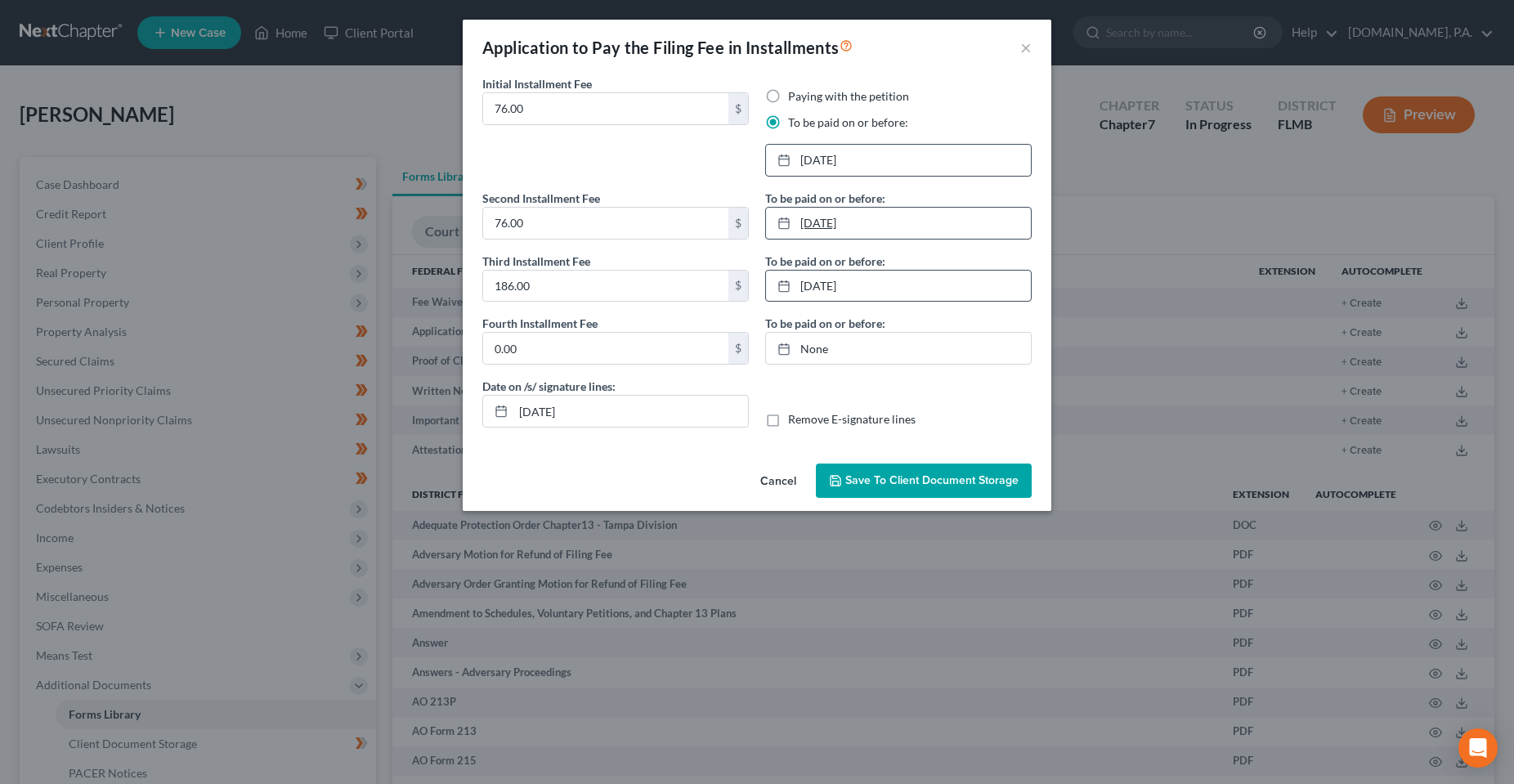
click at [825, 221] on link "[DATE]" at bounding box center [897, 223] width 265 height 31
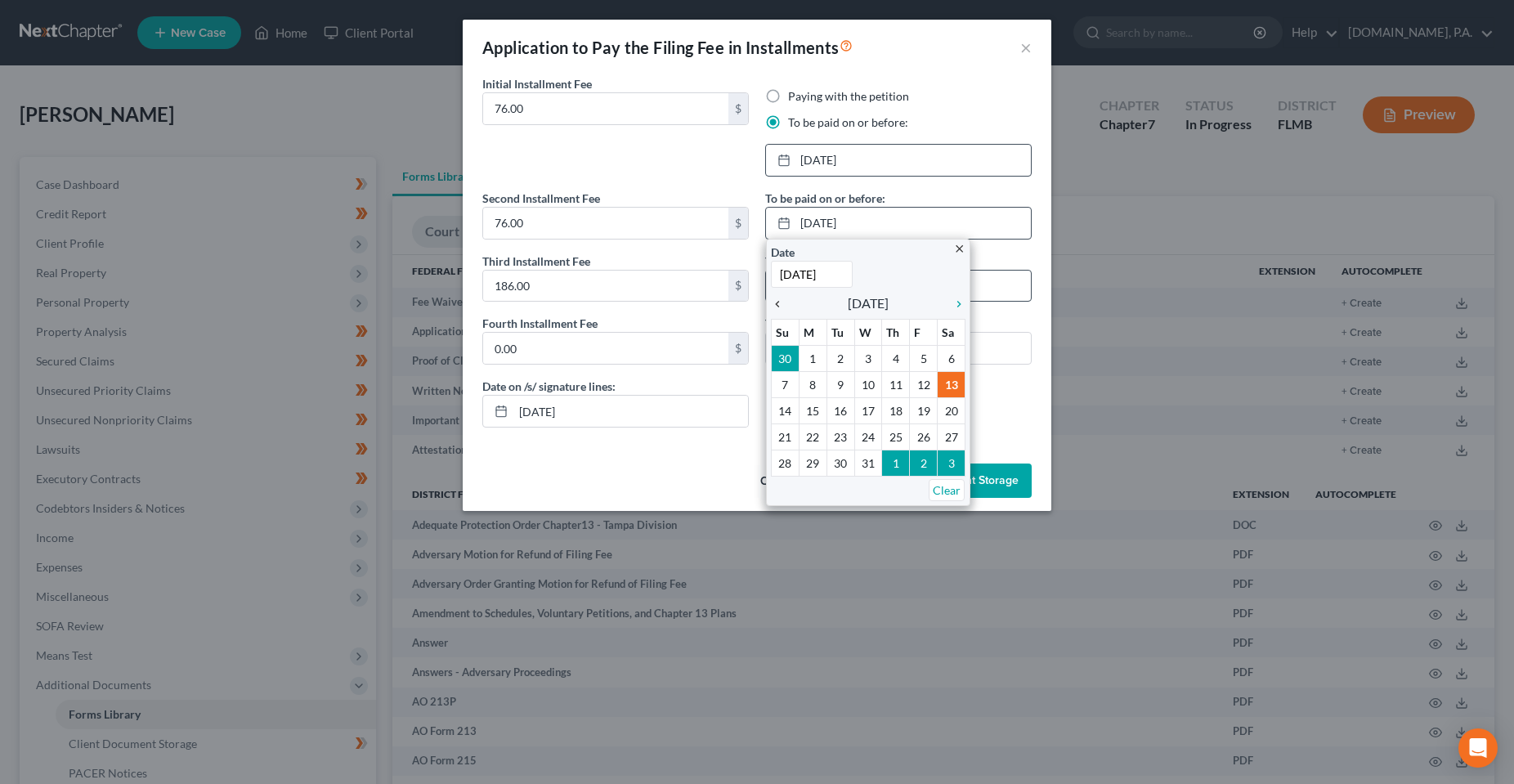
click at [777, 302] on icon "chevron_left" at bounding box center [781, 303] width 22 height 13
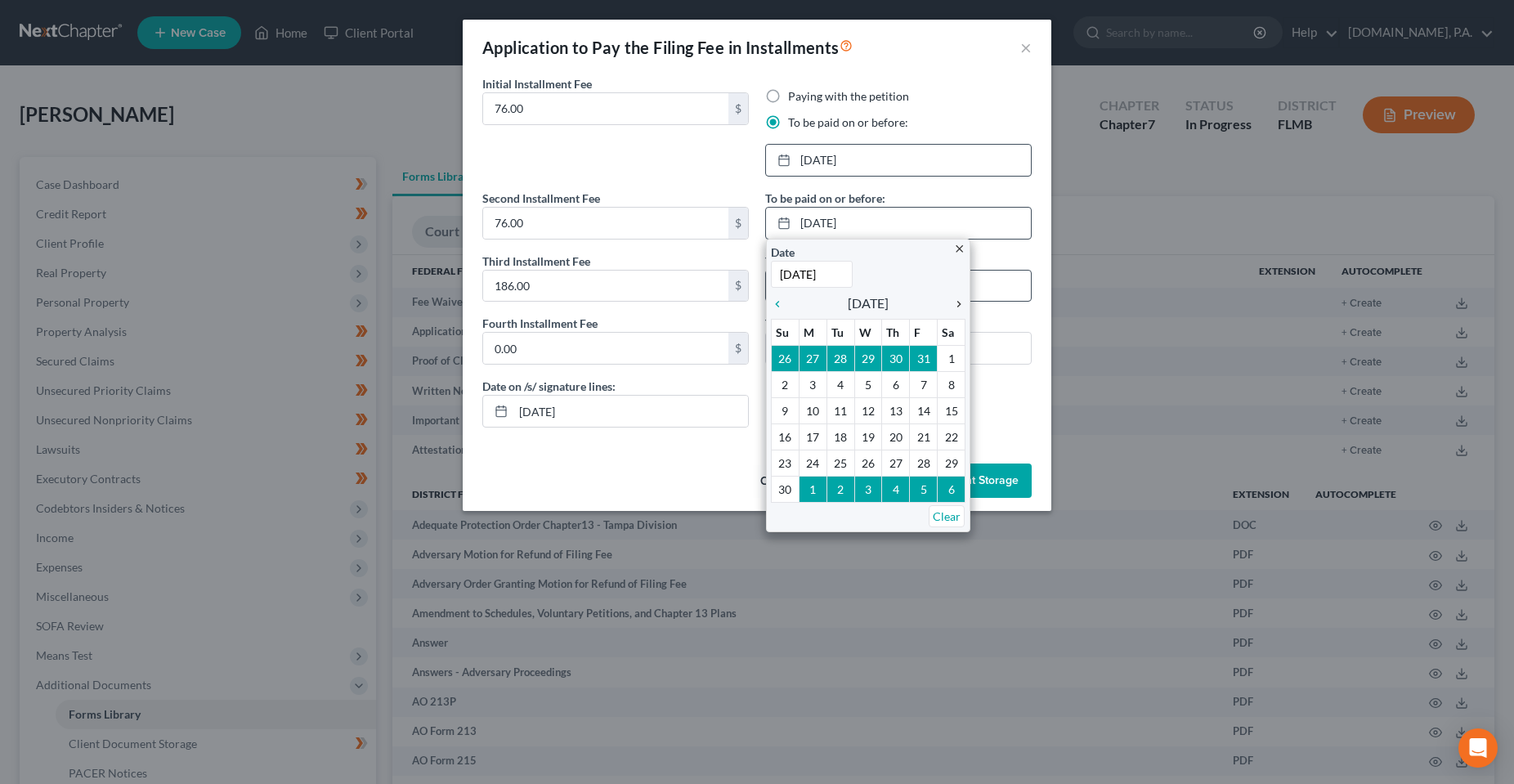
click at [959, 305] on icon "chevron_right" at bounding box center [955, 303] width 22 height 13
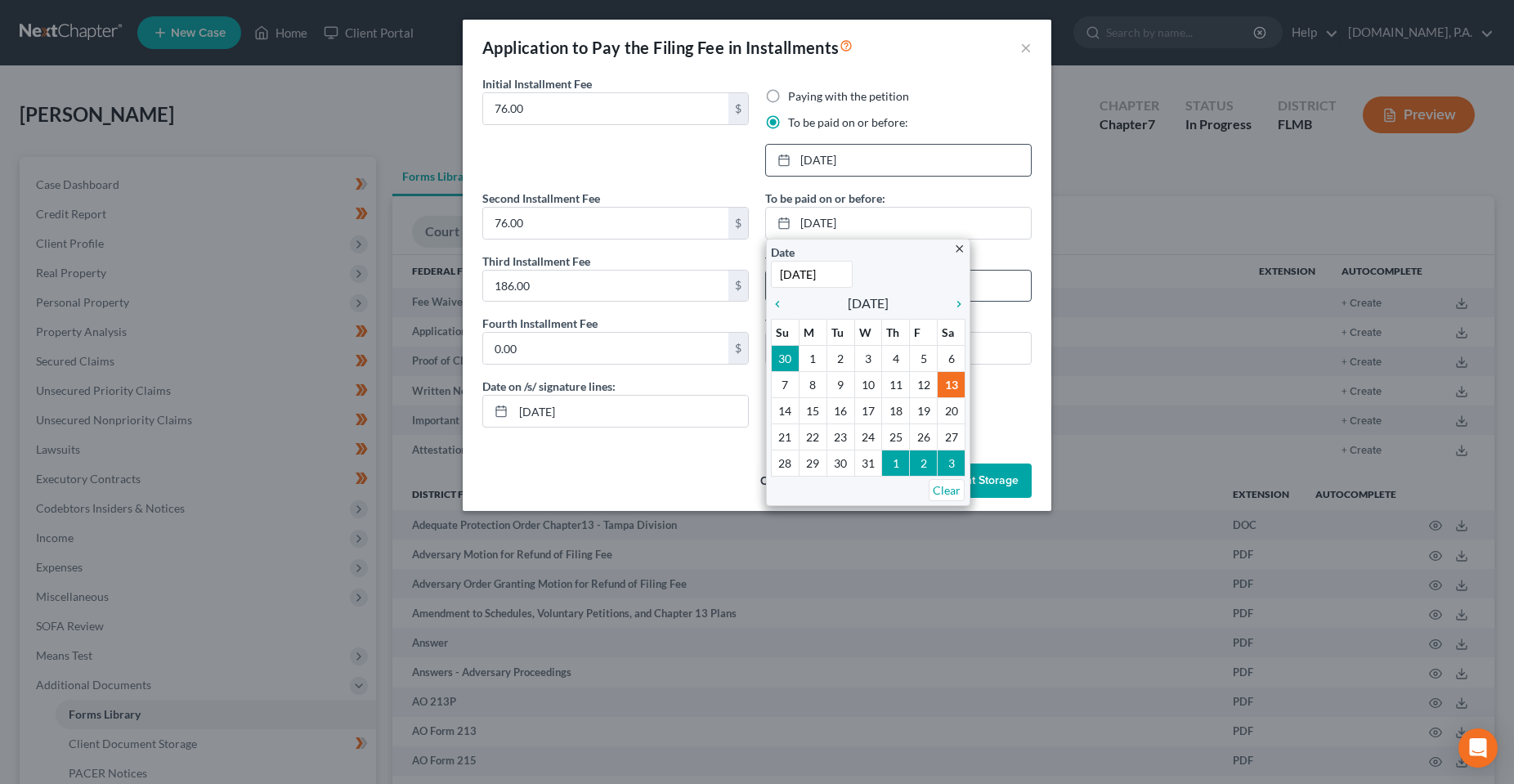
click at [1003, 438] on div "Date on /s/ signature lines: [DATE] Remove E-signature lines" at bounding box center [757, 409] width 566 height 63
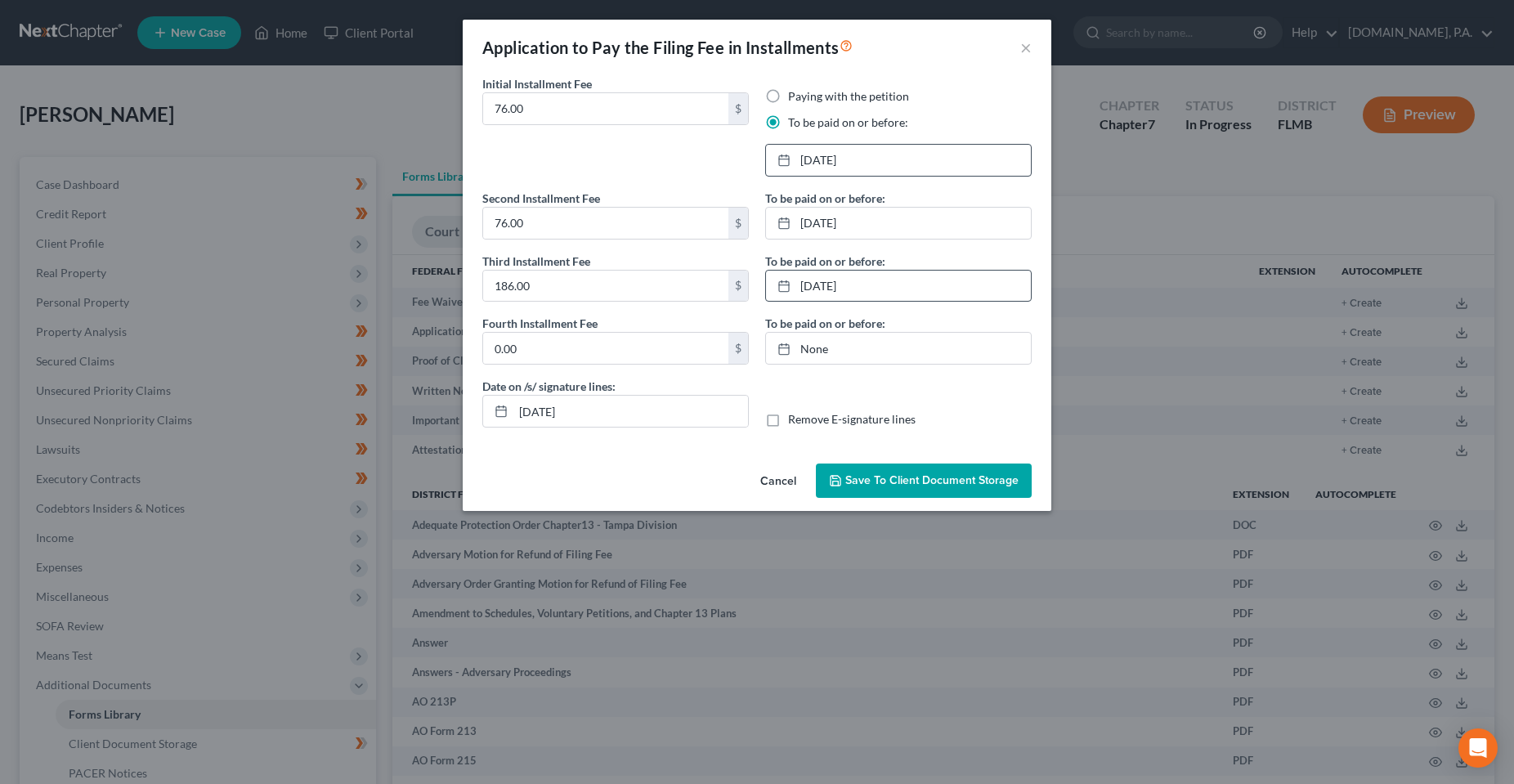
click at [930, 476] on span "Save to Client Document Storage" at bounding box center [932, 480] width 173 height 14
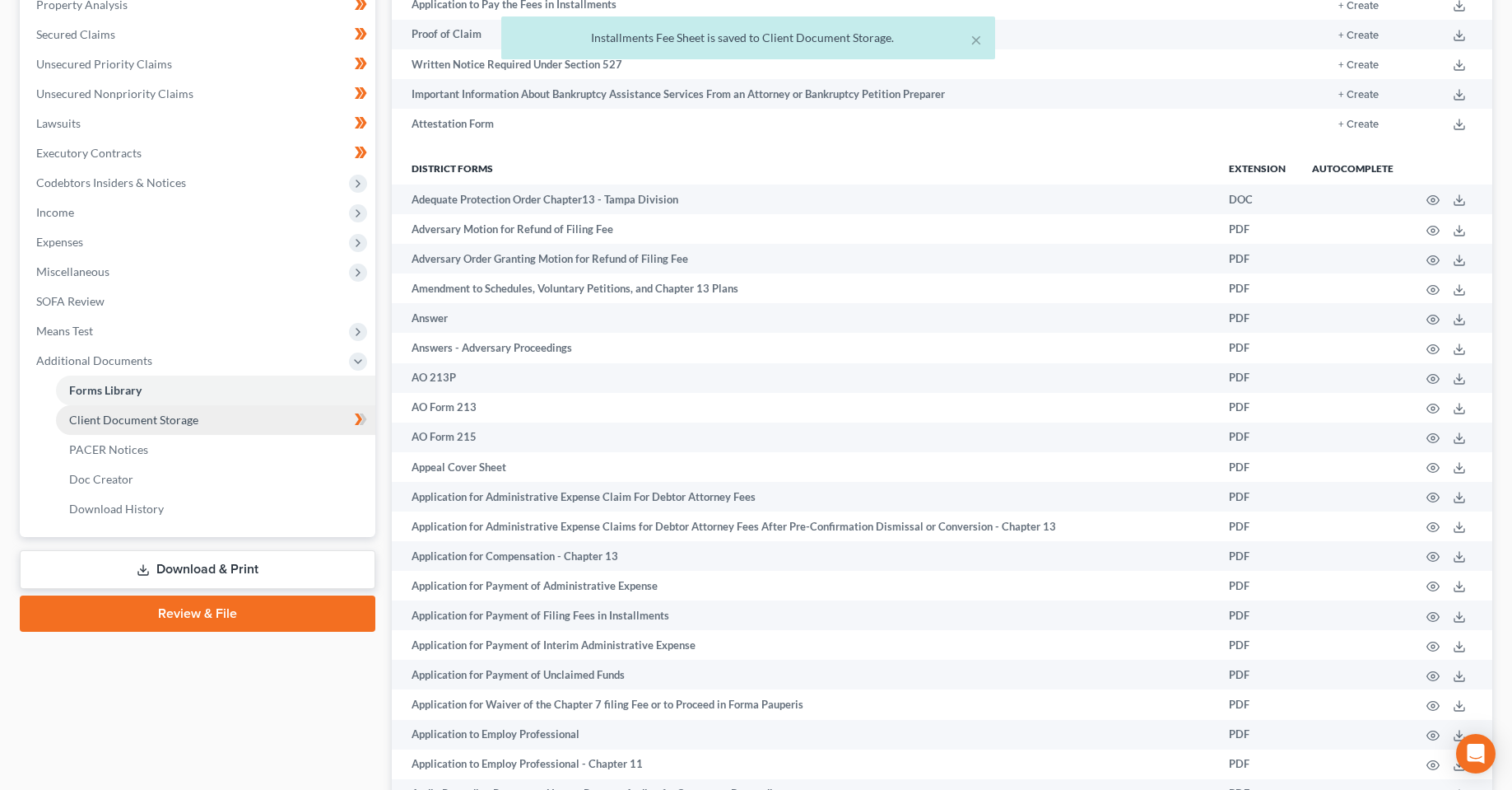
click at [149, 424] on span "Client Document Storage" at bounding box center [134, 419] width 129 height 14
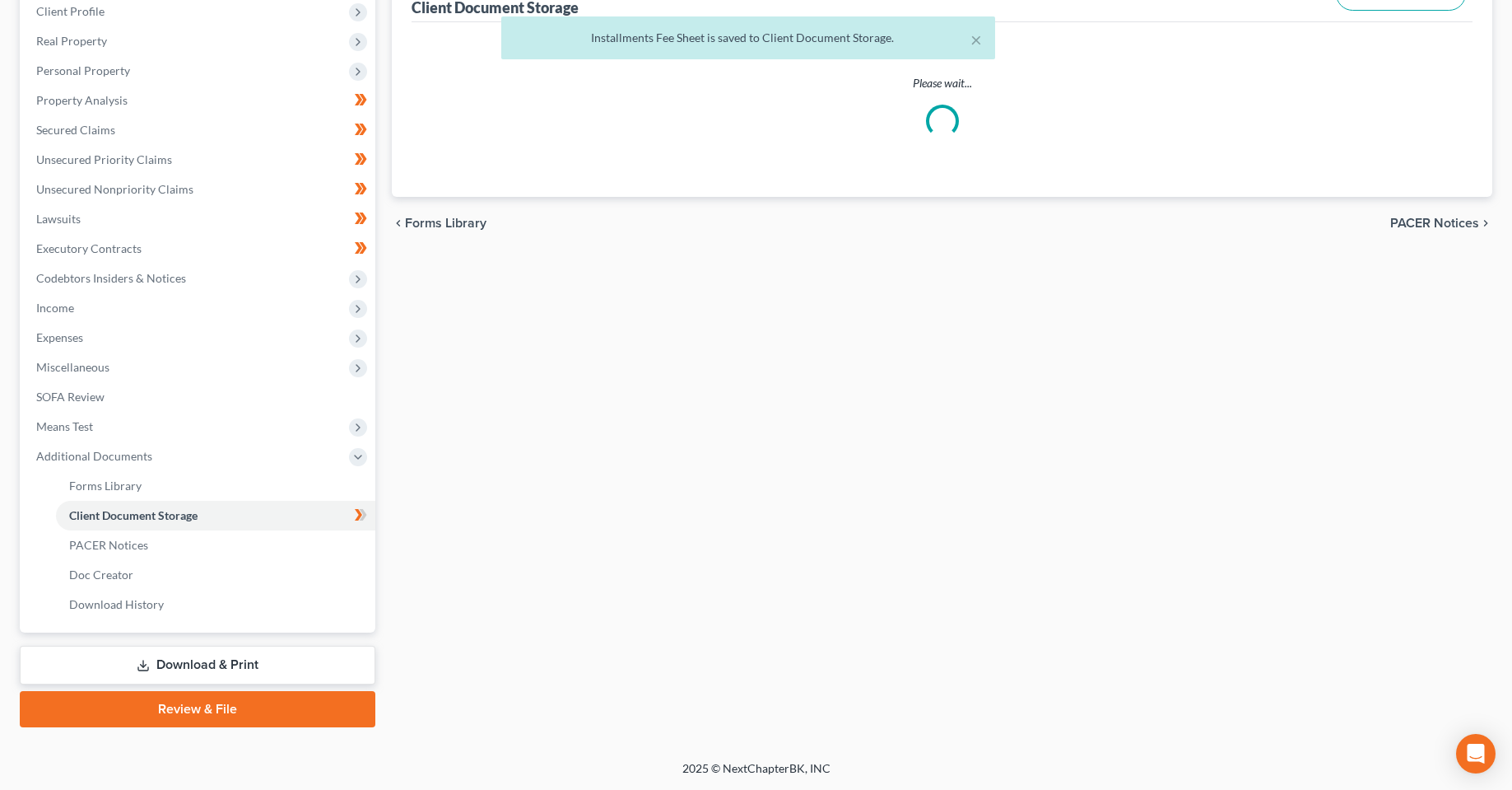
scroll to position [224, 0]
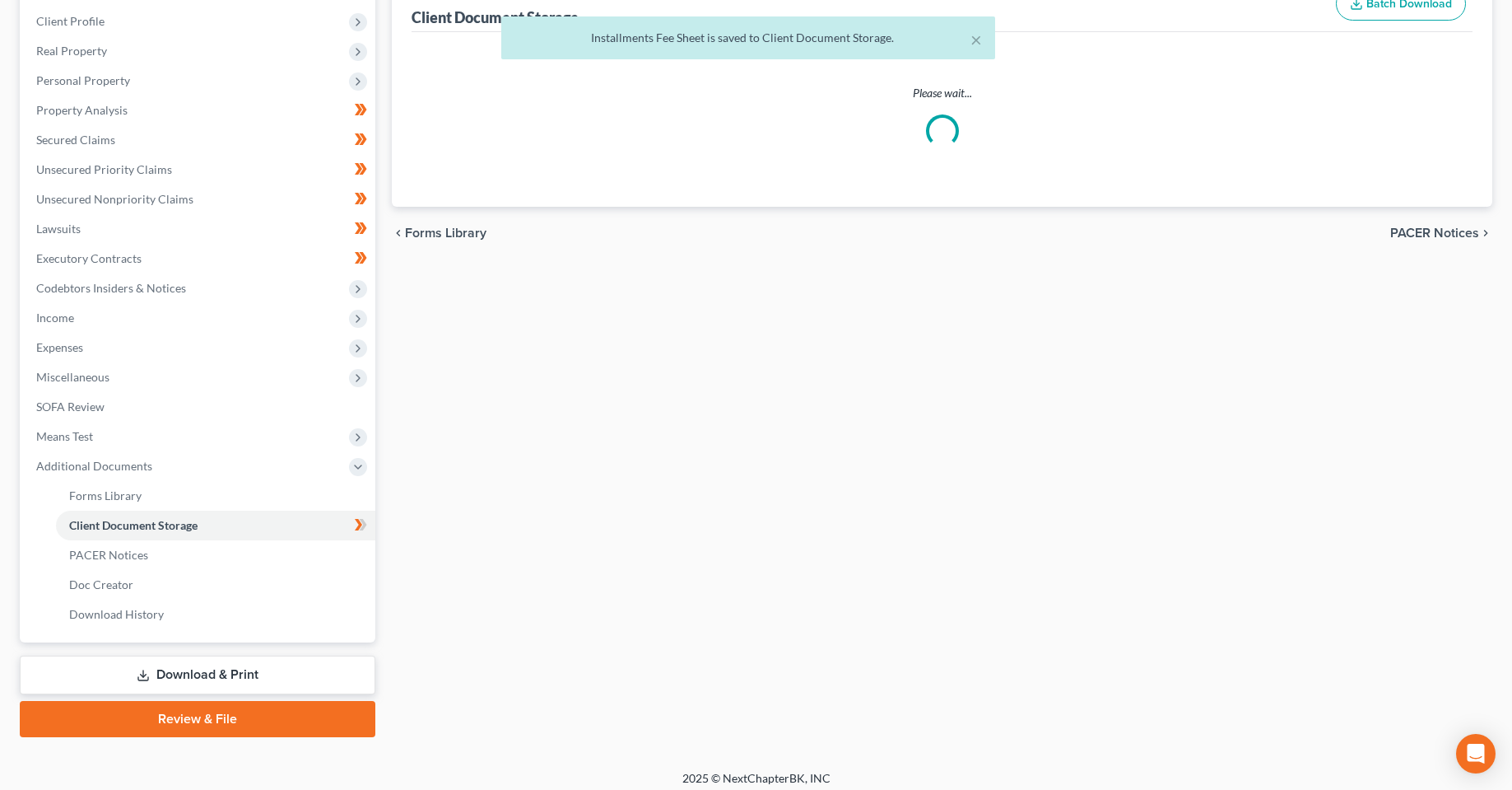
select select "9"
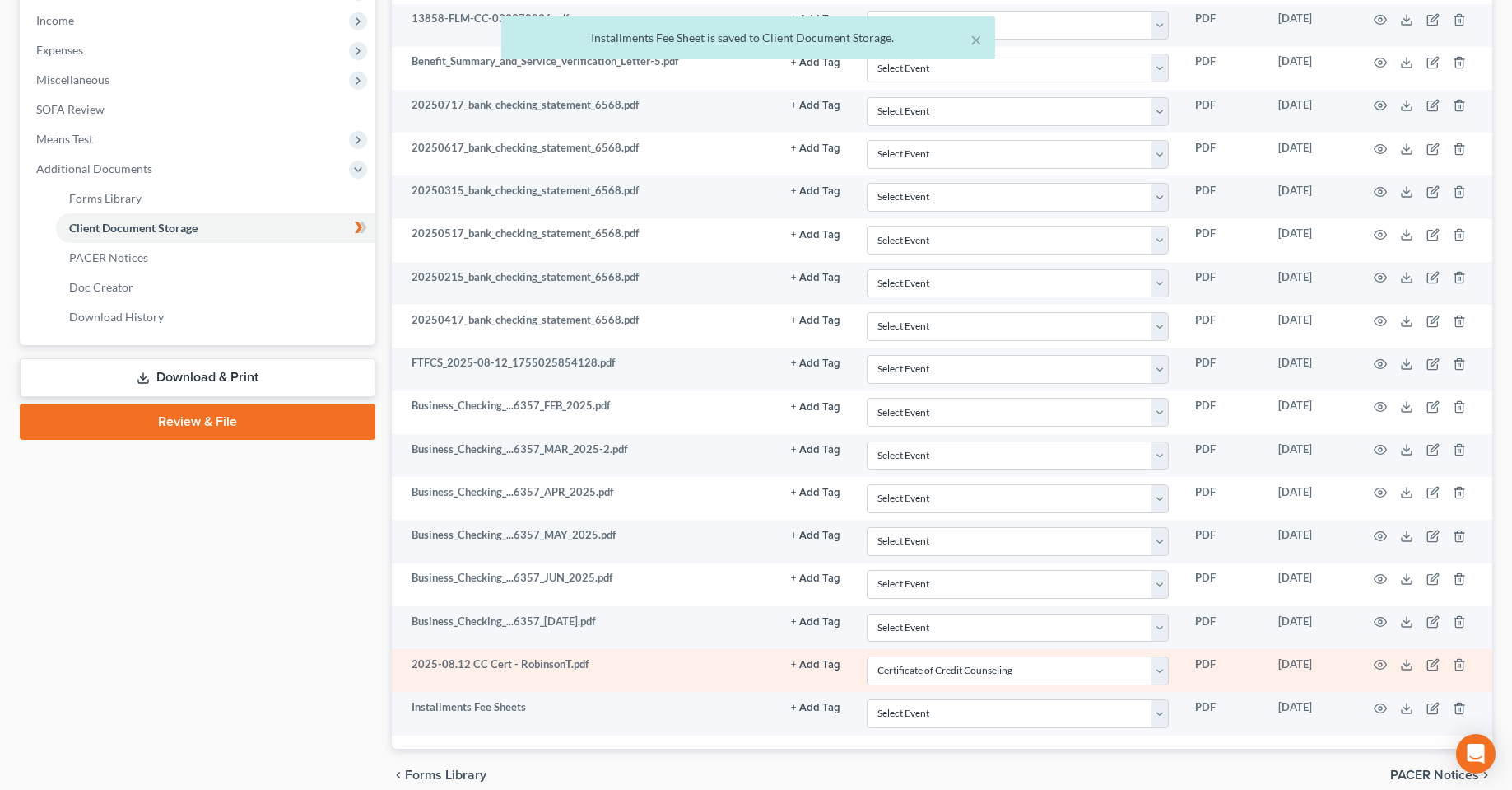
scroll to position [596, 0]
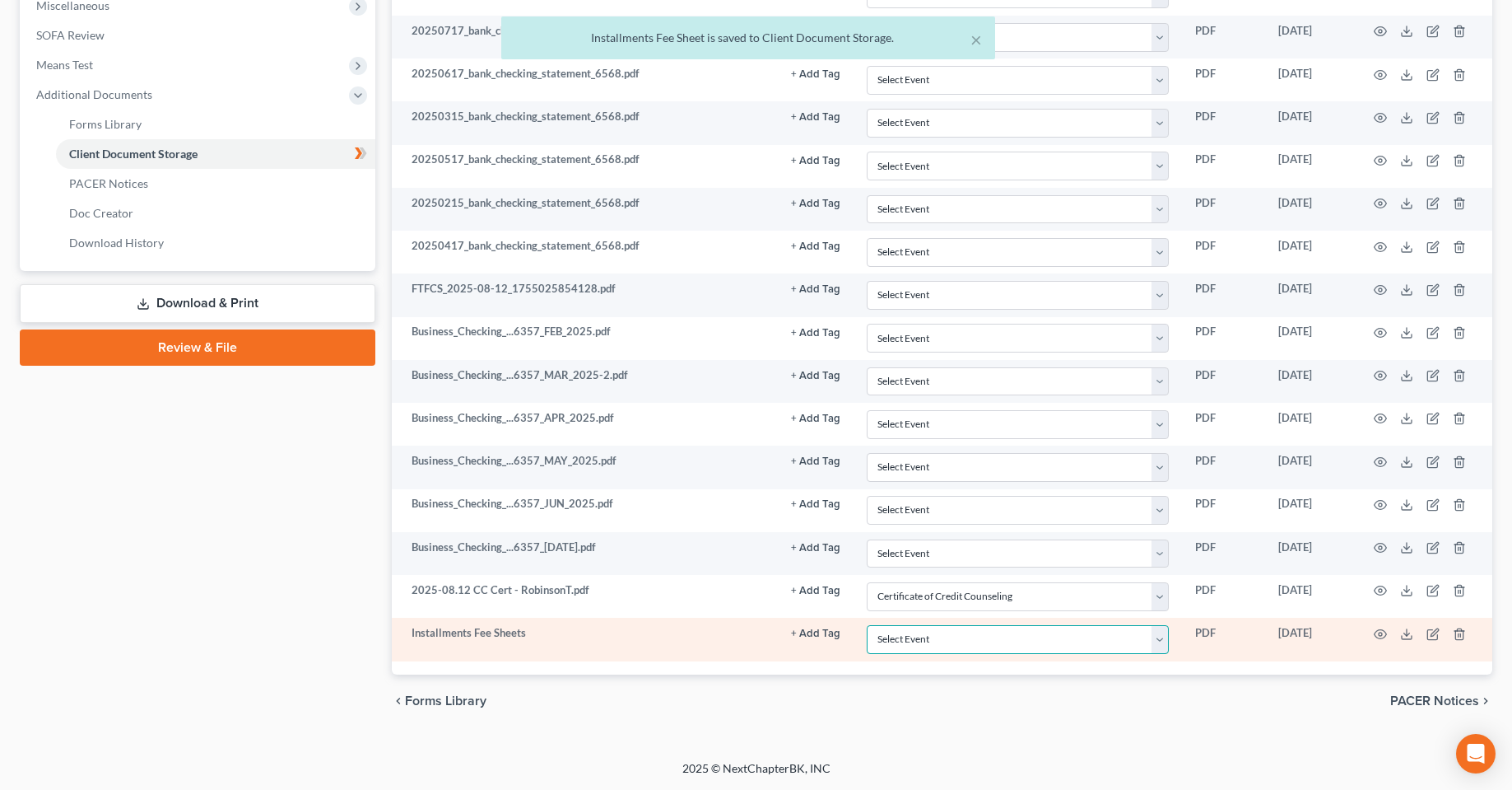
click at [1010, 640] on select "Select Event 20 Largest Unsecured Creditors Amended Chapter 13 Plan Amended Cre…" at bounding box center [1018, 639] width 302 height 29
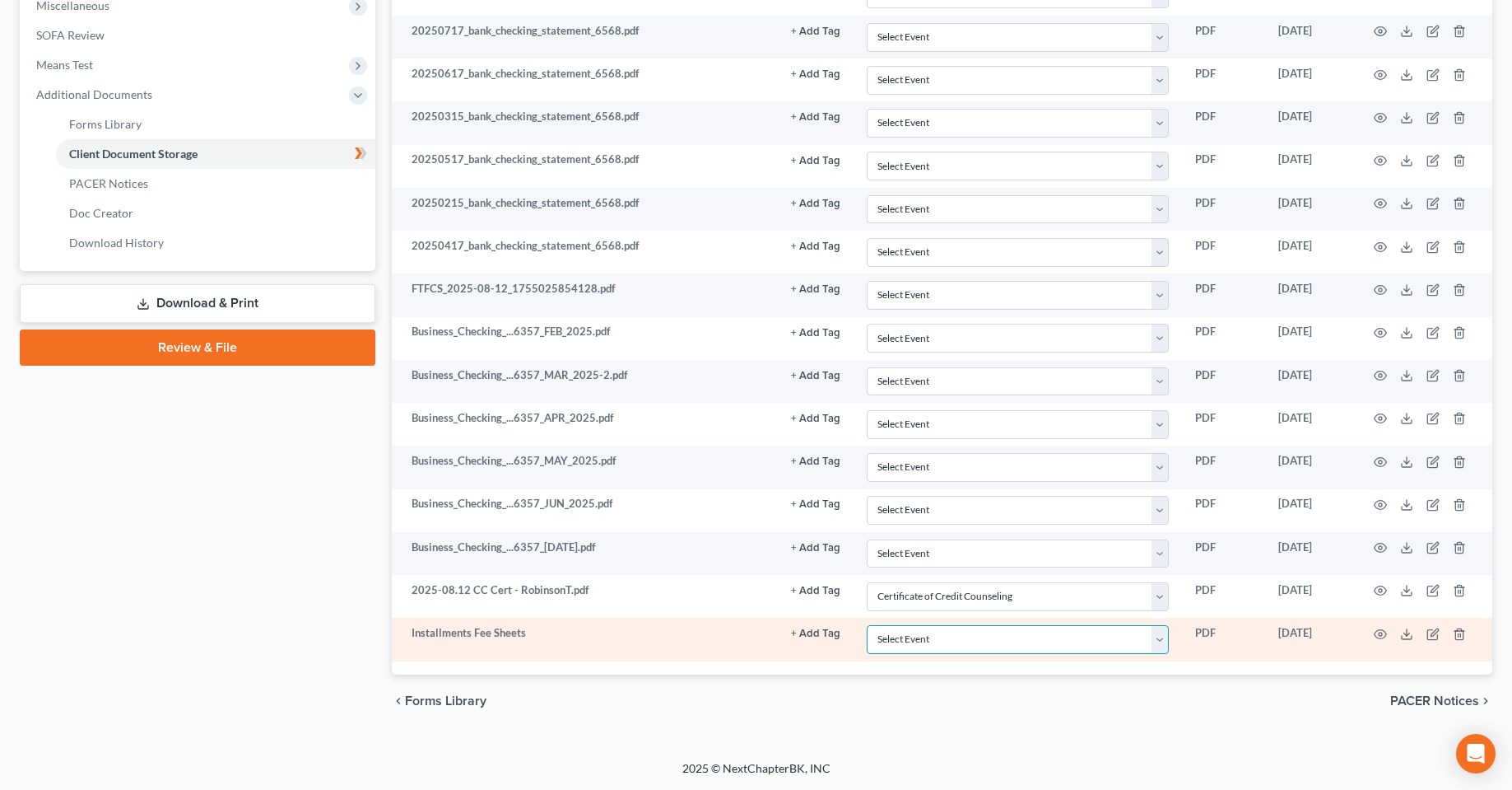
select select "4"
click at [867, 625] on select "Select Event 20 Largest Unsecured Creditors Amended Chapter 13 Plan Amended Cre…" at bounding box center [1018, 639] width 302 height 29
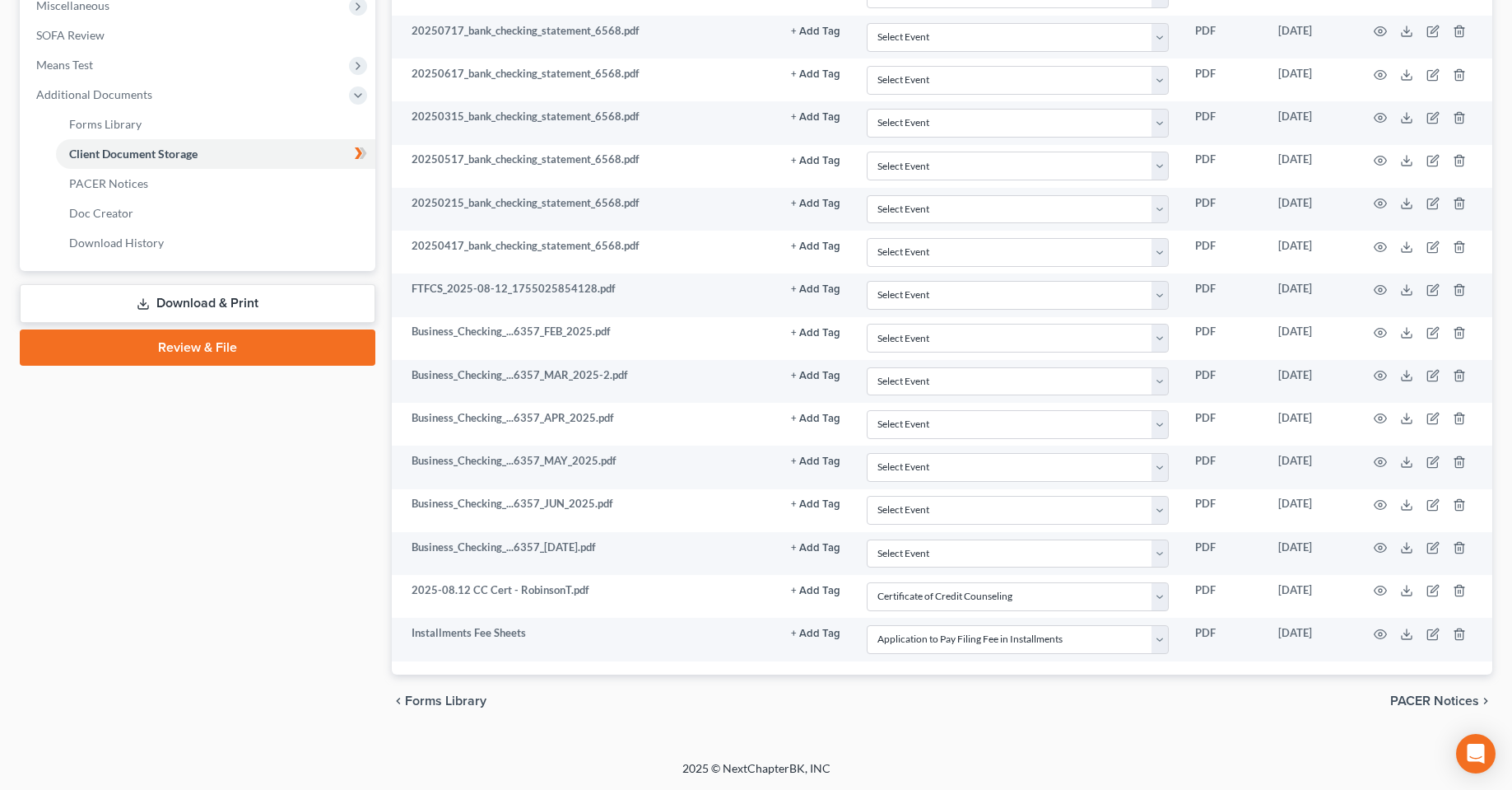
click at [1010, 723] on div "chevron_left Forms Library PACER Notices chevron_right" at bounding box center [941, 700] width 1101 height 53
click at [260, 629] on div "Case Dashboard Payments Invoices Payments Payments Credit Report Client Profile" at bounding box center [198, 145] width 373 height 1165
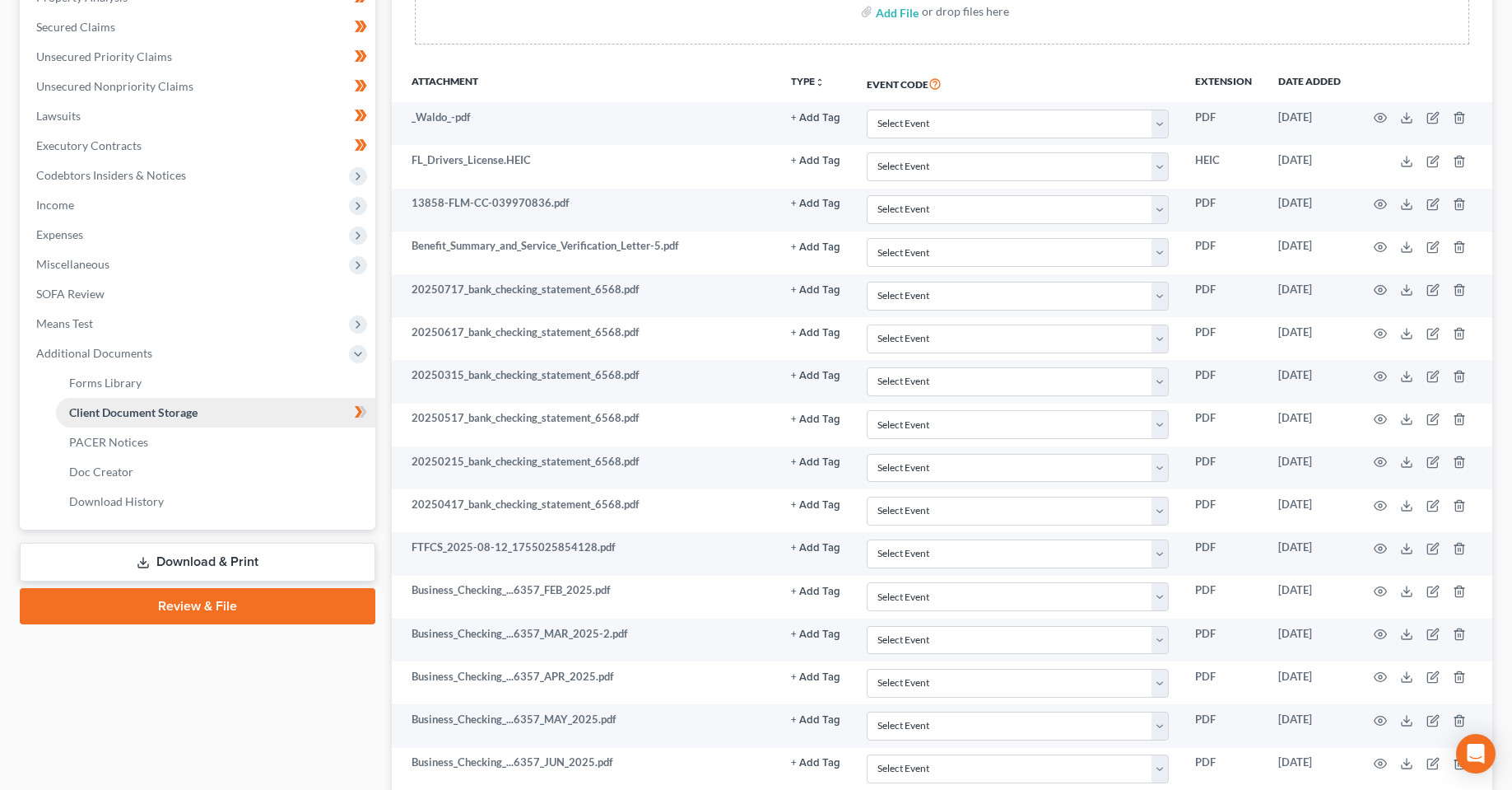
scroll to position [266, 0]
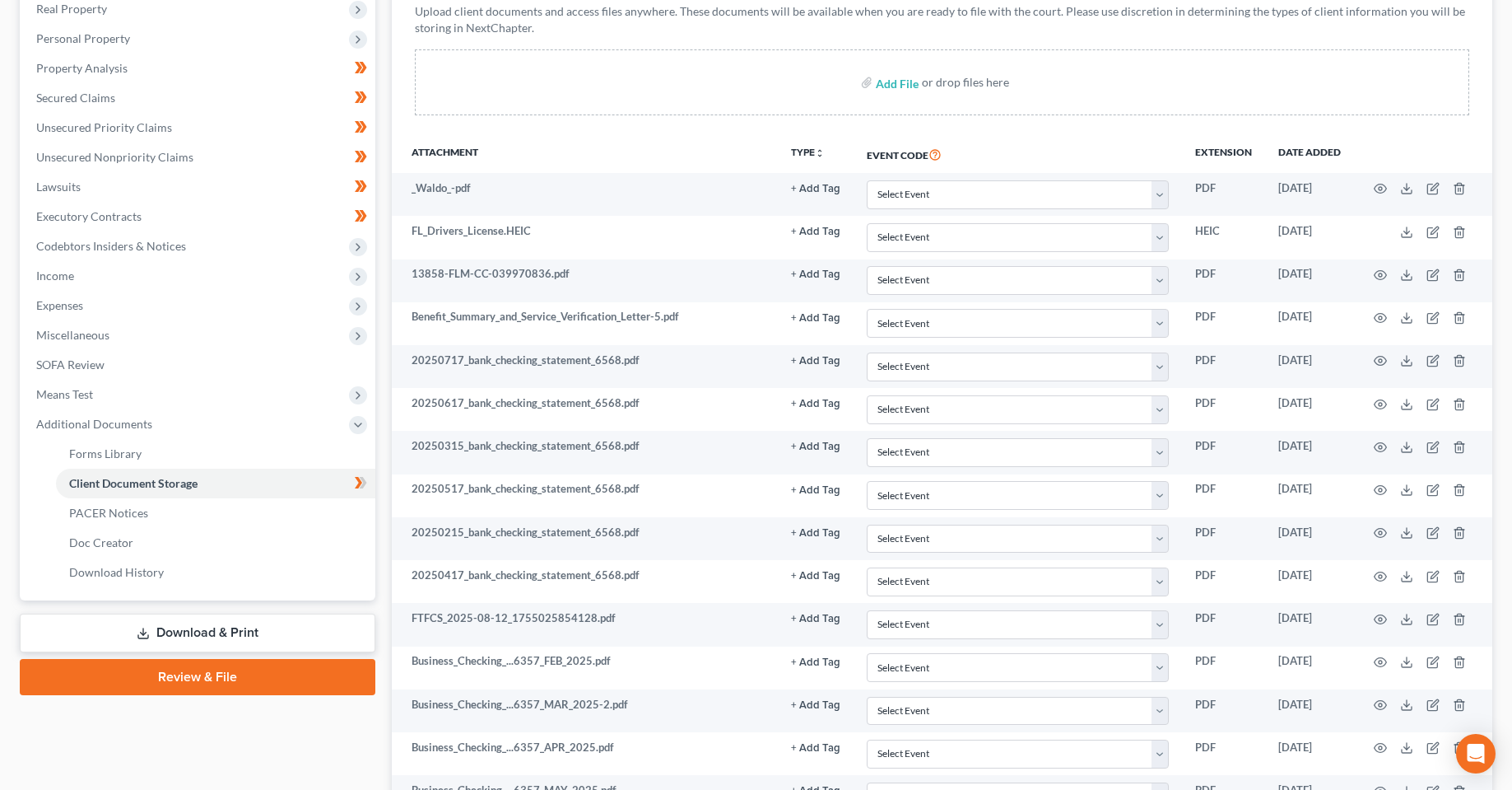
click at [149, 632] on icon at bounding box center [143, 632] width 13 height 13
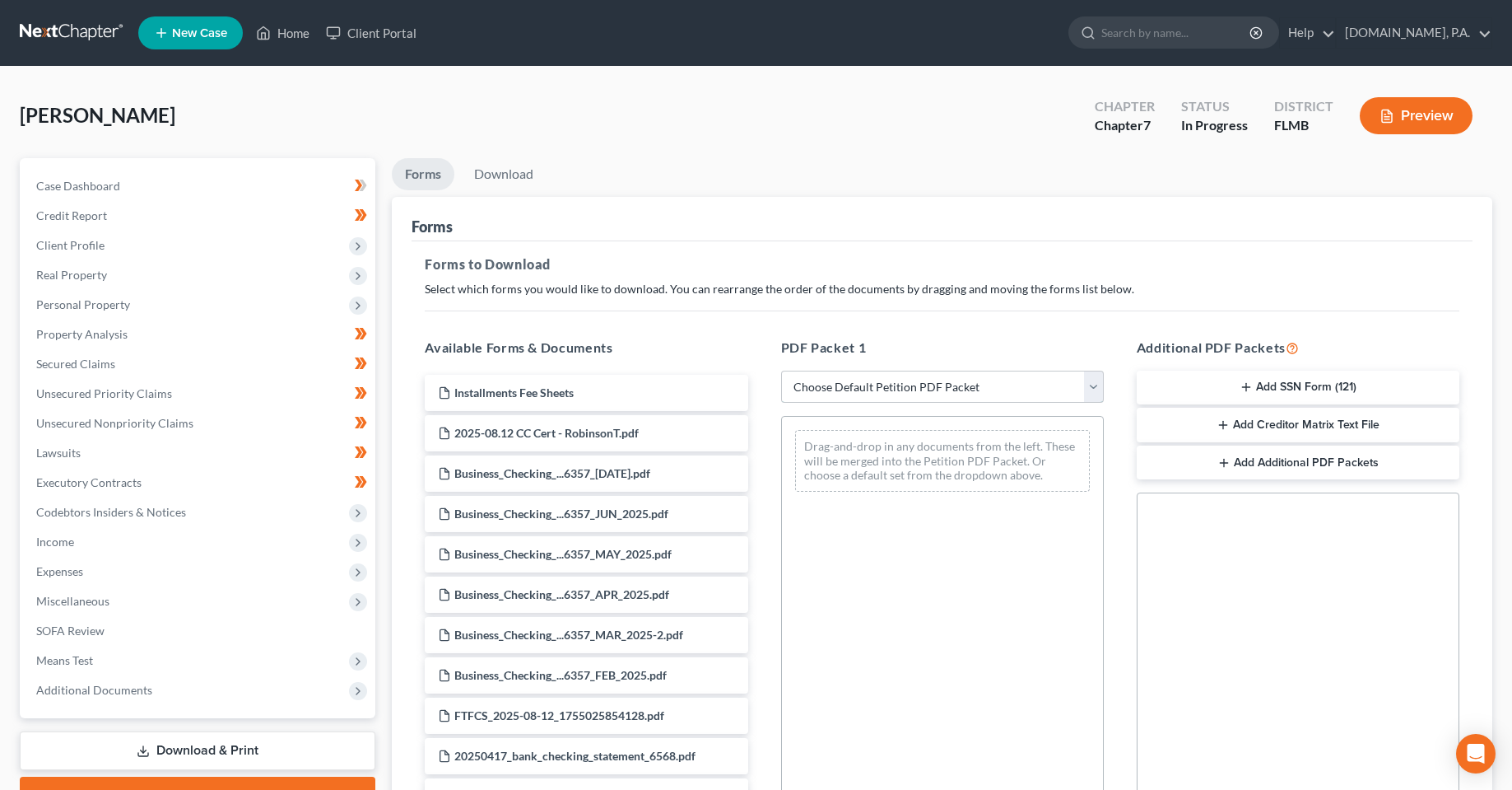
click at [900, 383] on select "Choose Default Petition PDF Packet Complete Bankruptcy Petition (all forms and …" at bounding box center [942, 387] width 323 height 33
select select "5"
click at [781, 371] on select "Choose Default Petition PDF Packet Complete Bankruptcy Petition (all forms and …" at bounding box center [942, 387] width 323 height 33
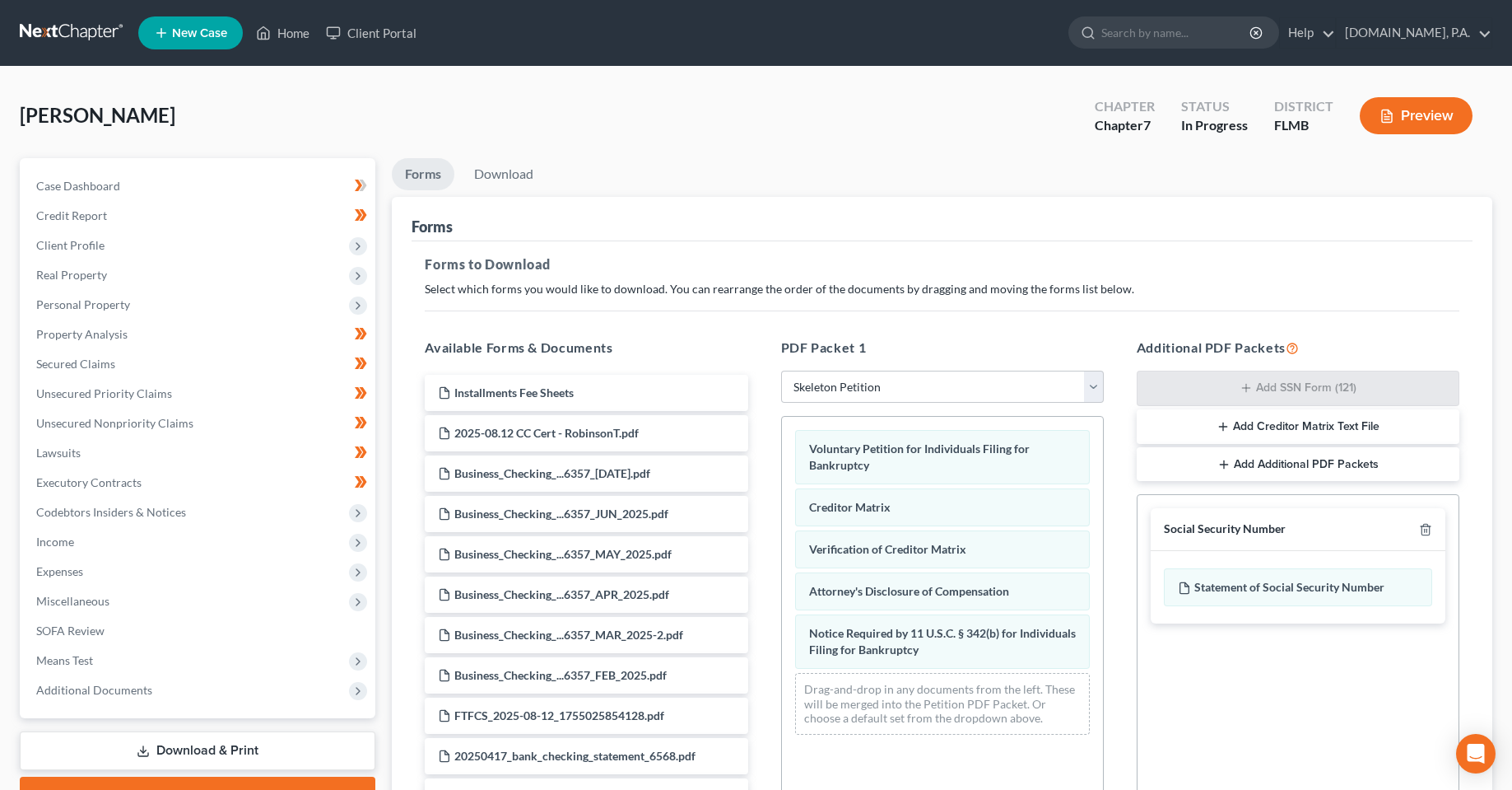
click at [944, 281] on p "Select which forms you would like to download. You can rearrange the order of t…" at bounding box center [942, 288] width 1034 height 17
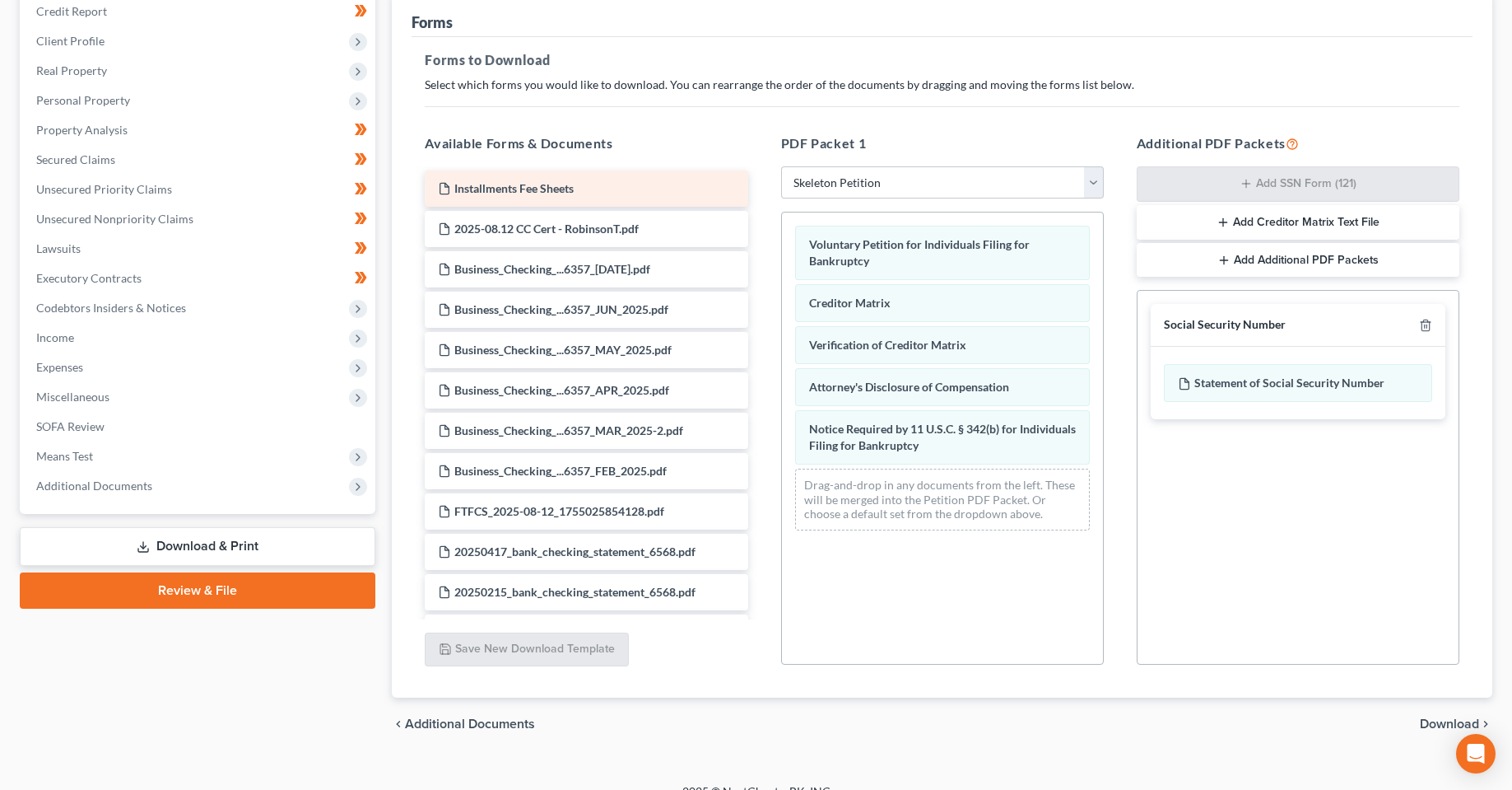
scroll to position [227, 0]
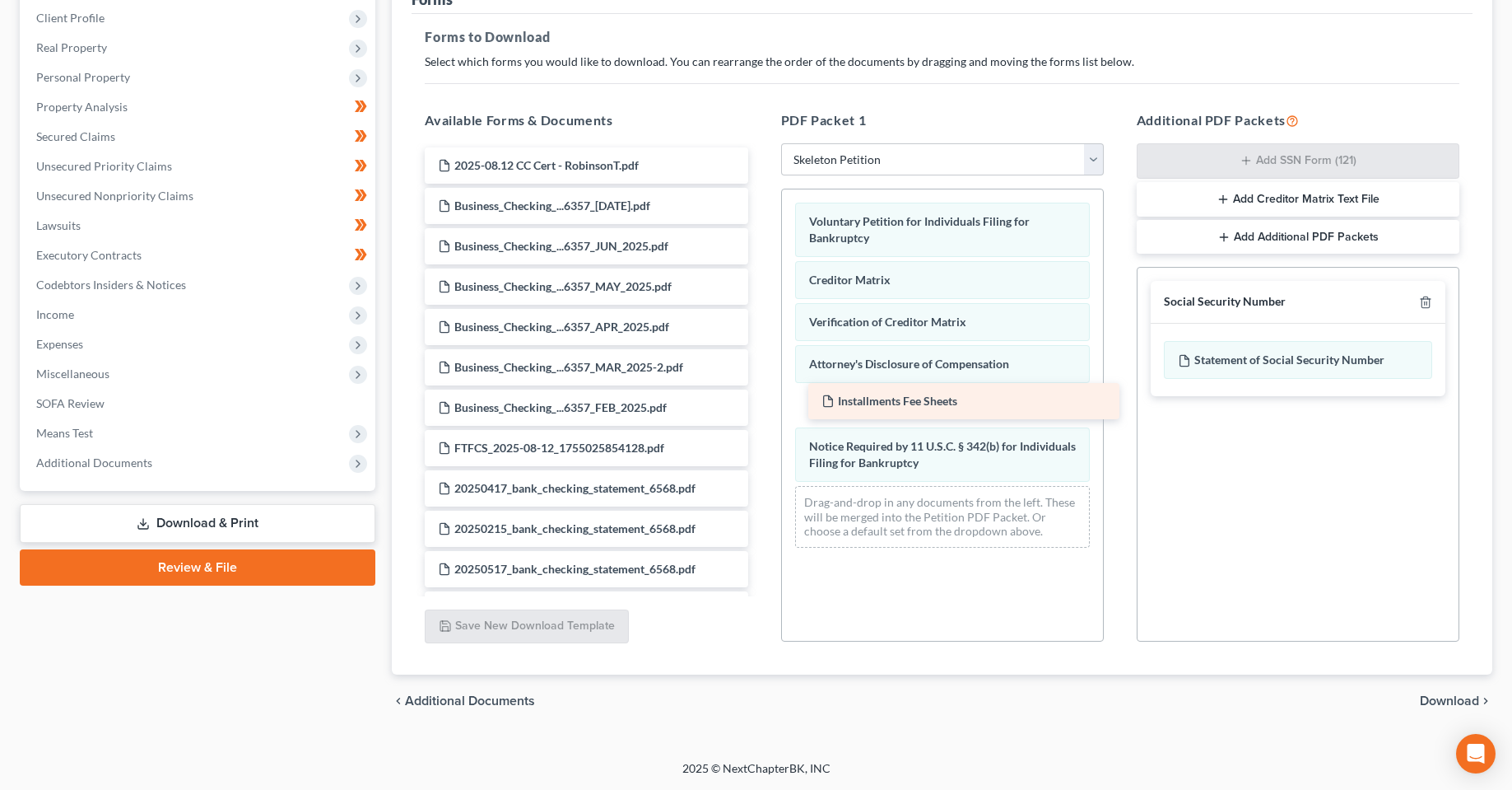
drag, startPoint x: 527, startPoint y: 164, endPoint x: 911, endPoint y: 398, distance: 449.7
click at [761, 398] on div "Installments Fee Sheets Installments Fee Sheets 2025-08.12 CC Cert - RobinsonT.…" at bounding box center [586, 792] width 349 height 1289
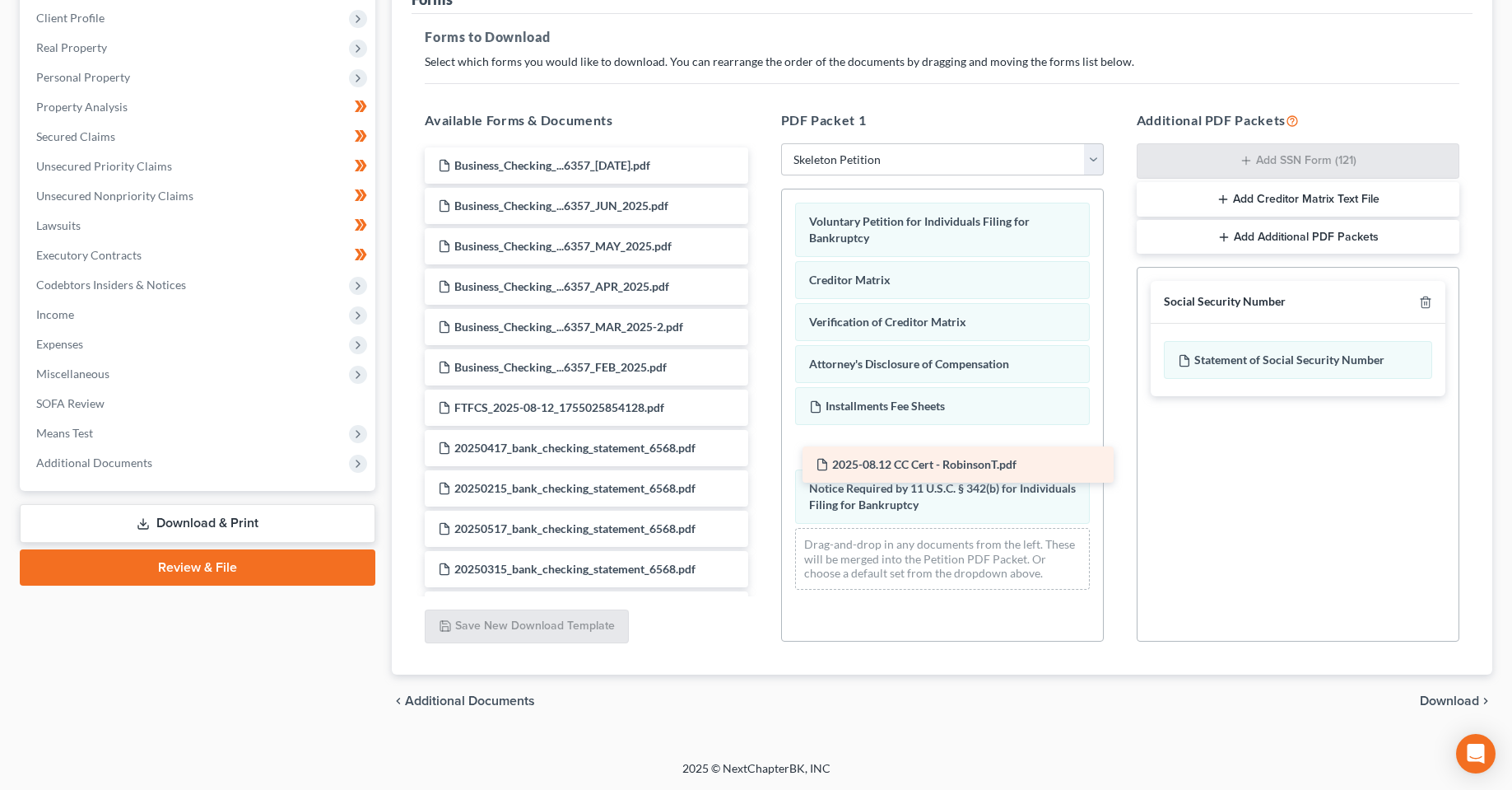
drag, startPoint x: 609, startPoint y: 169, endPoint x: 984, endPoint y: 458, distance: 473.4
click at [761, 458] on div "2025-08.12 CC Cert - RobinsonT.pdf 2025-08.12 CC Cert - RobinsonT.pdf Business_…" at bounding box center [586, 772] width 349 height 1249
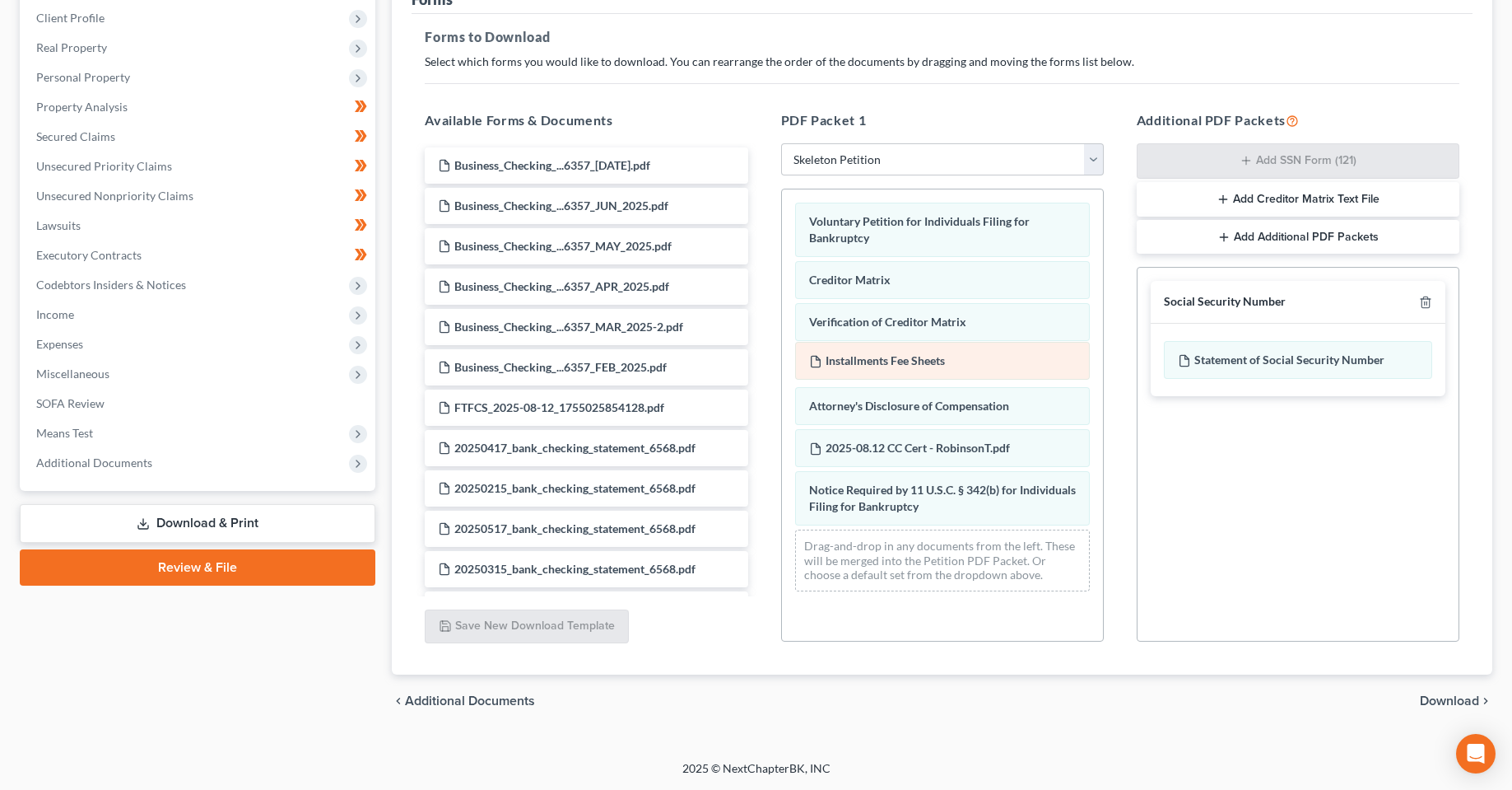
drag, startPoint x: 936, startPoint y: 414, endPoint x: 936, endPoint y: 369, distance: 45.0
click at [936, 369] on div "Installments Fee Sheets Voluntary Petition for Individuals Filing for Bankruptc…" at bounding box center [942, 396] width 321 height 415
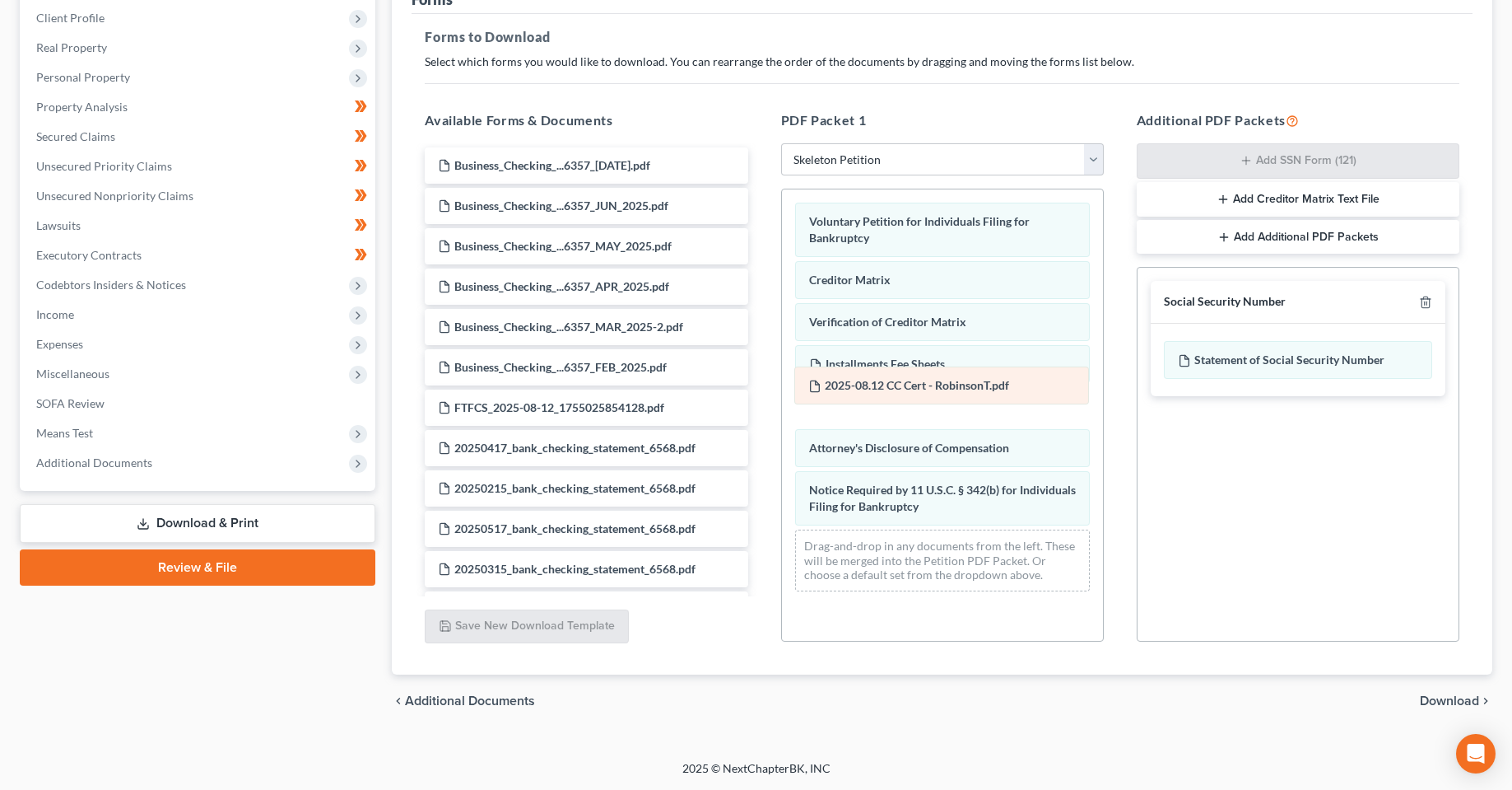
drag, startPoint x: 949, startPoint y: 443, endPoint x: 947, endPoint y: 387, distance: 56.0
click at [947, 387] on div "2025-08.12 CC Cert - RobinsonT.pdf Voluntary Petition for Individuals Filing fo…" at bounding box center [942, 396] width 321 height 415
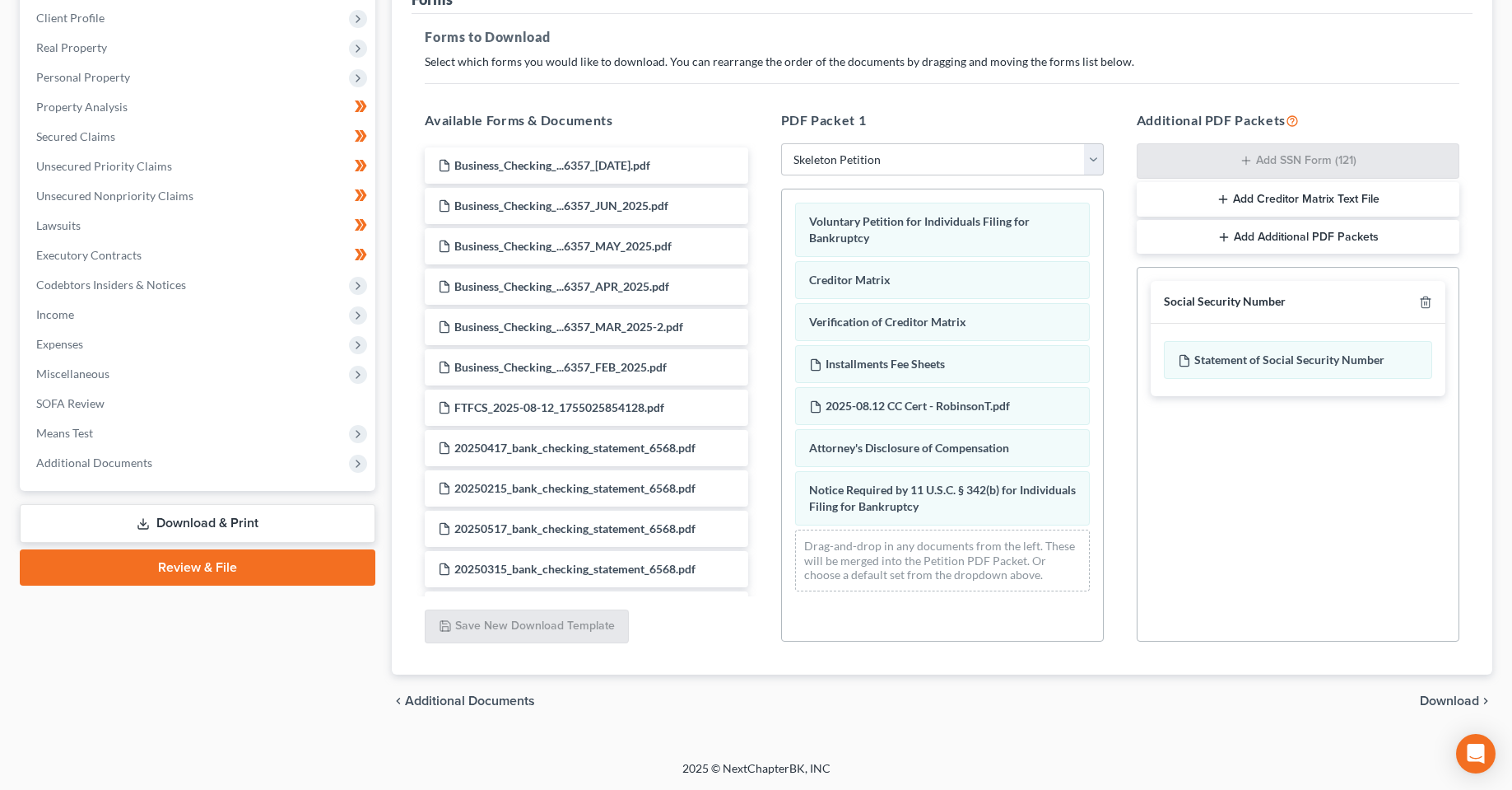
click at [1207, 552] on div "Social Security Number Statement of Social Security Number Creditor Matrix Text…" at bounding box center [1298, 454] width 323 height 375
click at [1438, 703] on span "Download" at bounding box center [1450, 700] width 59 height 13
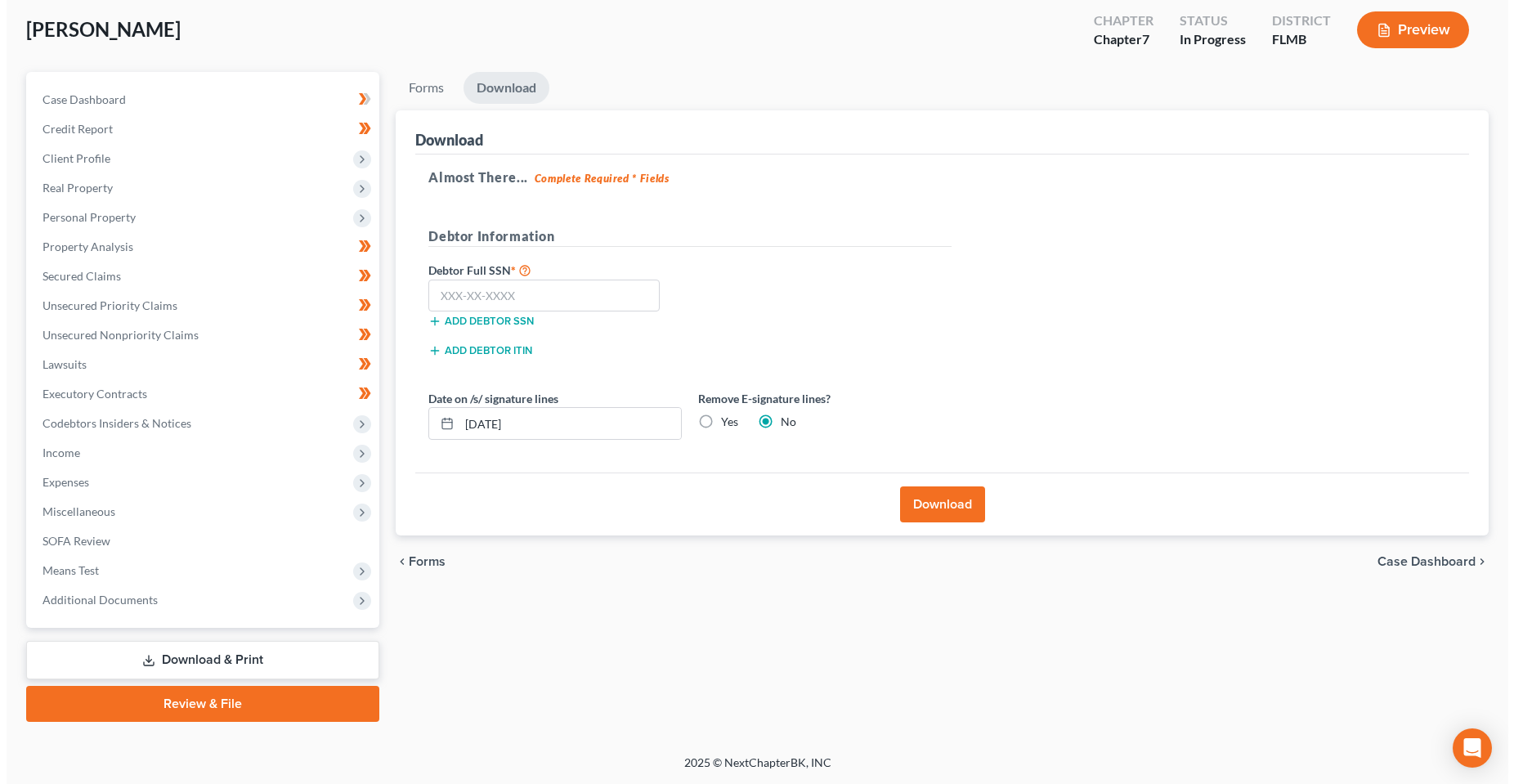
scroll to position [85, 0]
click at [546, 305] on input "text" at bounding box center [537, 295] width 231 height 32
type input "295-86-0071"
click at [916, 475] on div "Download" at bounding box center [935, 504] width 1054 height 63
click at [928, 502] on button "Download" at bounding box center [936, 504] width 85 height 36
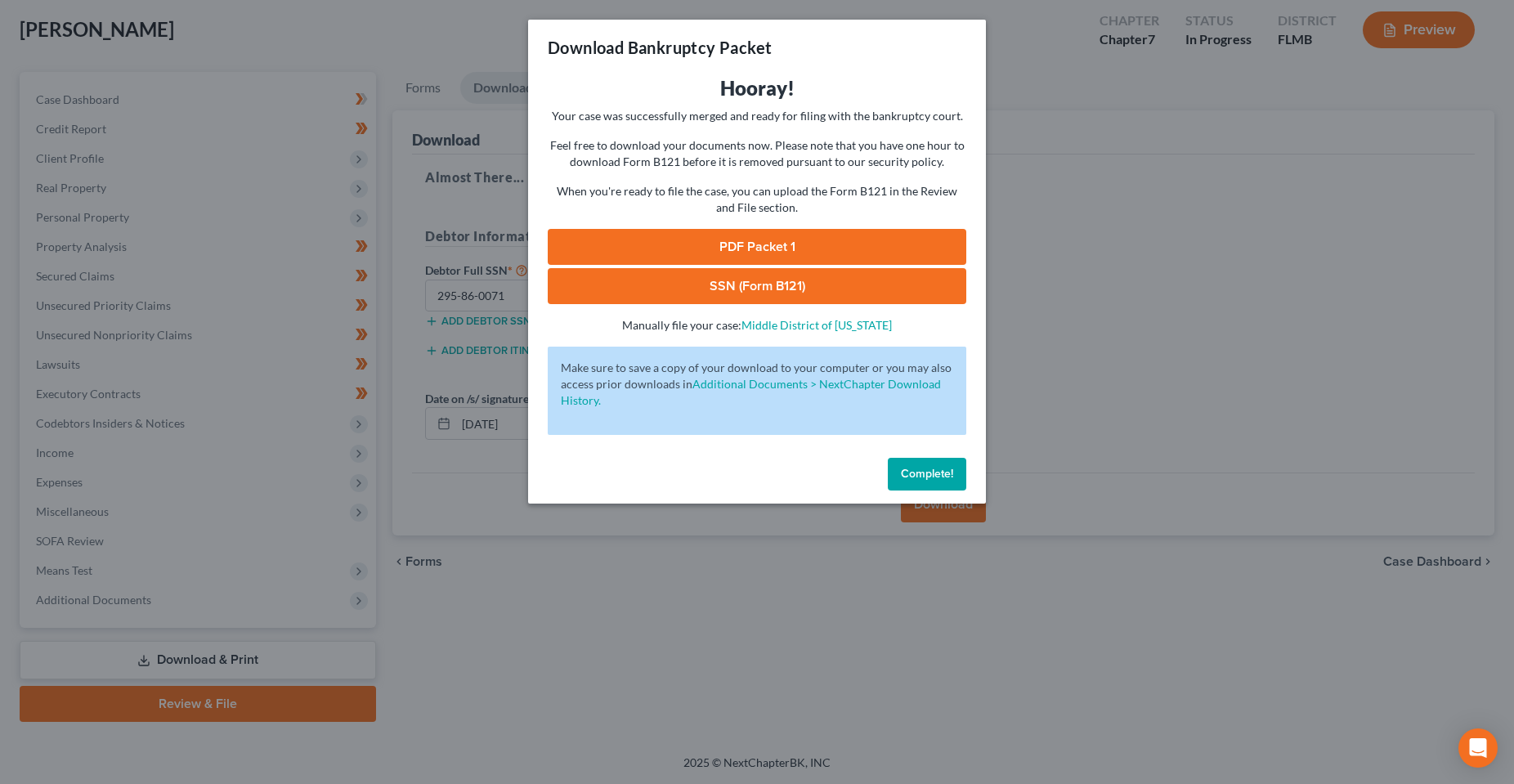
click at [754, 241] on link "PDF Packet 1" at bounding box center [757, 247] width 418 height 36
click at [751, 284] on link "SSN (Form B121)" at bounding box center [757, 286] width 418 height 36
